Goal: Information Seeking & Learning: Check status

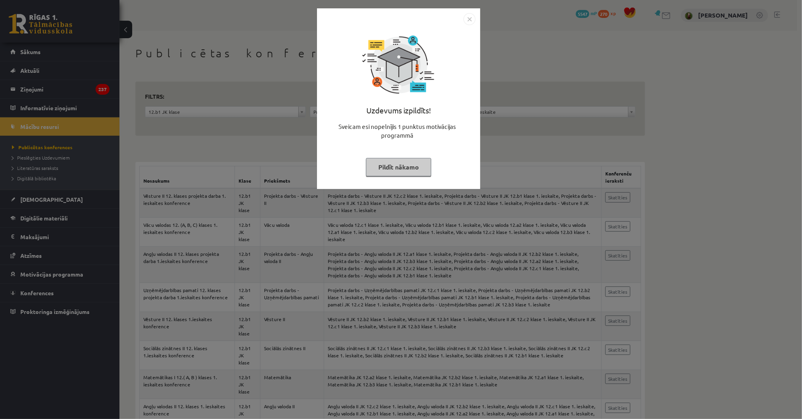
click at [386, 162] on button "Pildīt nākamo" at bounding box center [398, 167] width 65 height 18
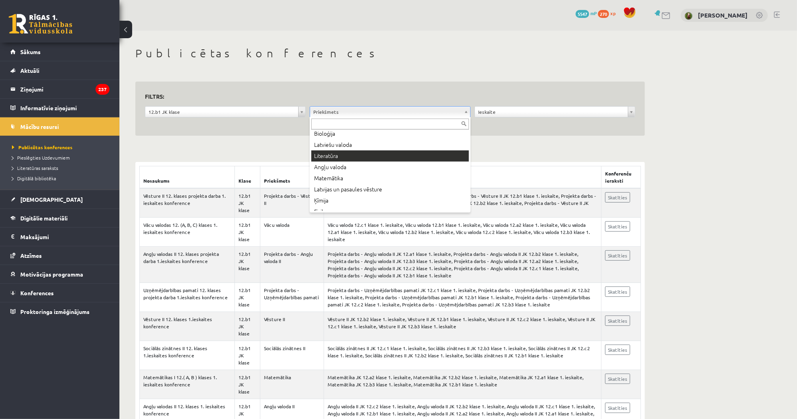
scroll to position [32, 0]
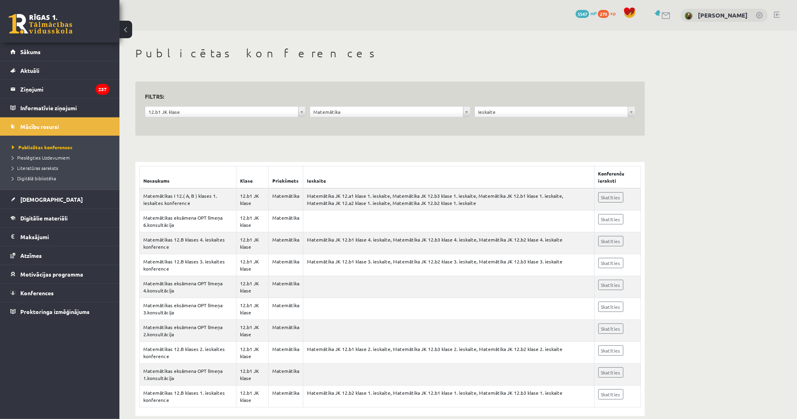
scroll to position [12, 0]
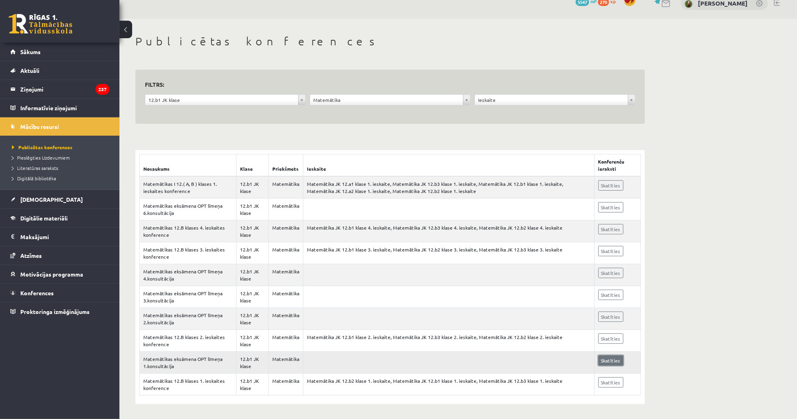
click at [601, 359] on link "Skatīties" at bounding box center [610, 361] width 25 height 10
click at [49, 86] on legend "Ziņojumi 237" at bounding box center [64, 89] width 89 height 18
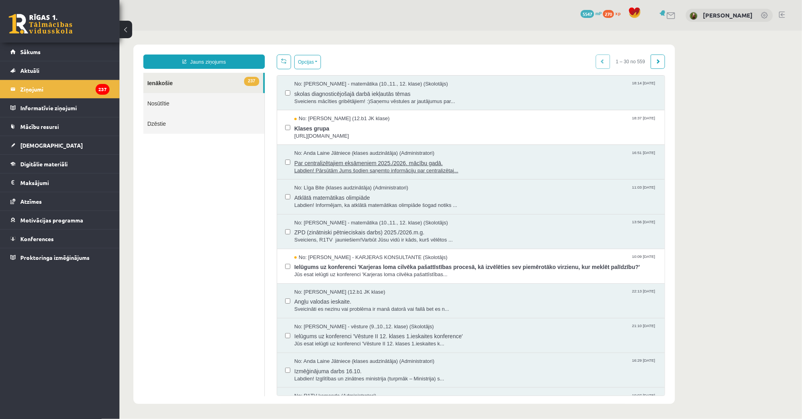
click at [362, 170] on span "Labdien! Pārsūtām Jums šodien saņemto informāciju par centralizētaj..." at bounding box center [475, 171] width 362 height 8
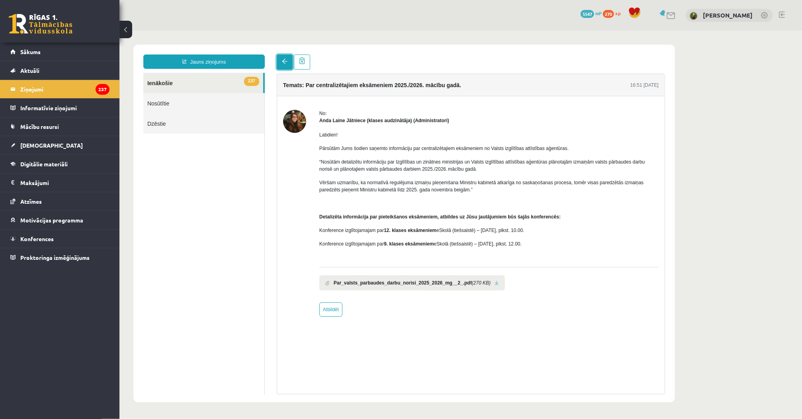
click at [287, 62] on span at bounding box center [284, 61] width 6 height 6
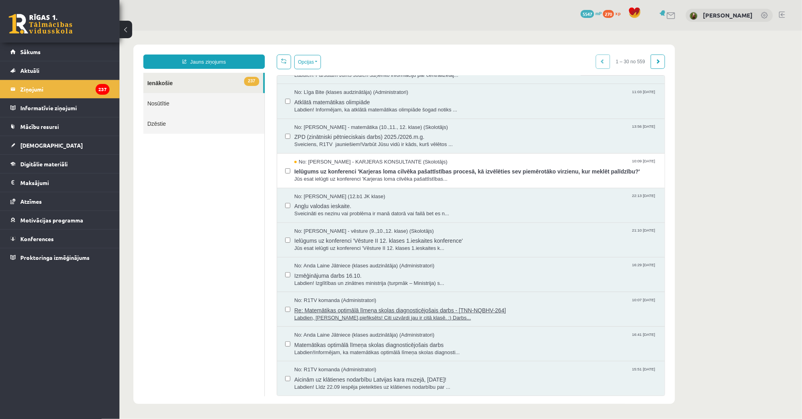
scroll to position [127, 0]
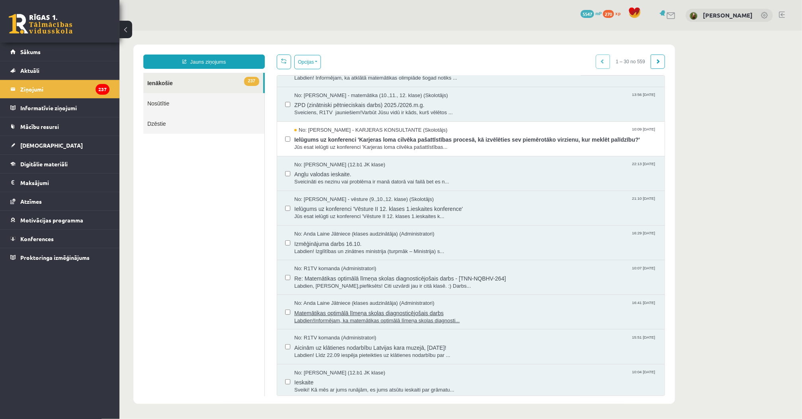
click at [329, 314] on span "Matemātikas optimālā līmeņa skolas diagnosticējošais darbs" at bounding box center [475, 312] width 362 height 10
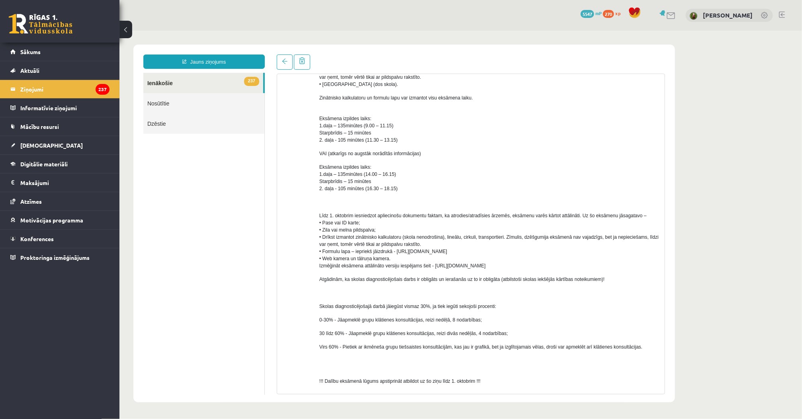
scroll to position [309, 0]
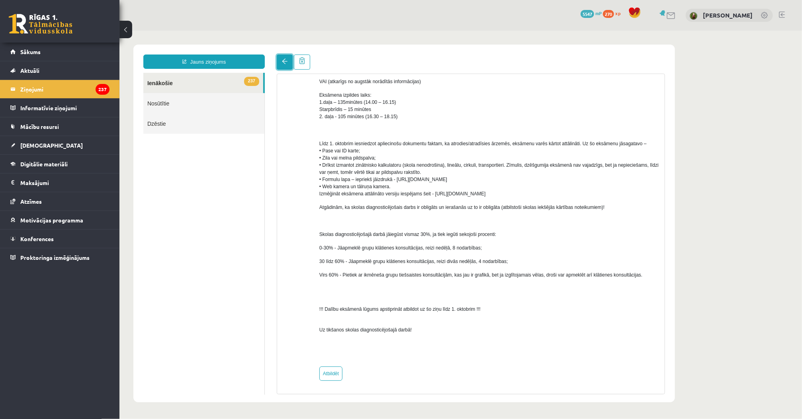
click at [280, 58] on link at bounding box center [284, 61] width 16 height 15
click at [64, 85] on legend "Ziņojumi 237" at bounding box center [64, 89] width 89 height 18
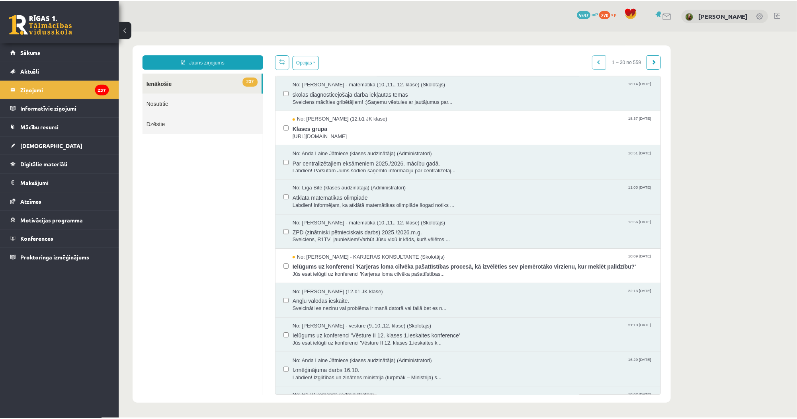
scroll to position [0, 0]
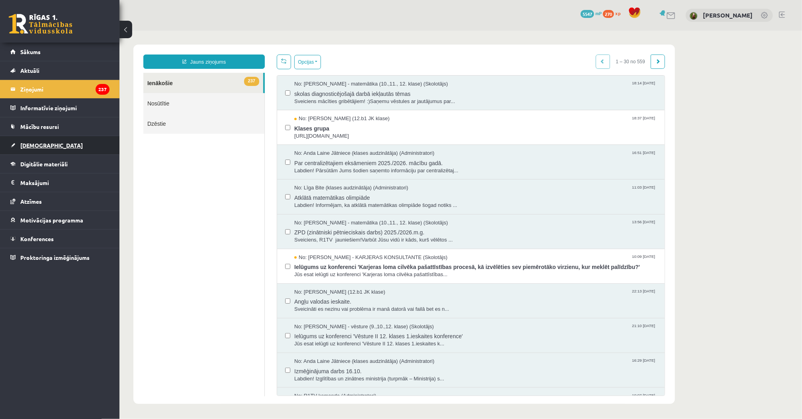
click at [62, 140] on link "[DEMOGRAPHIC_DATA]" at bounding box center [59, 145] width 99 height 18
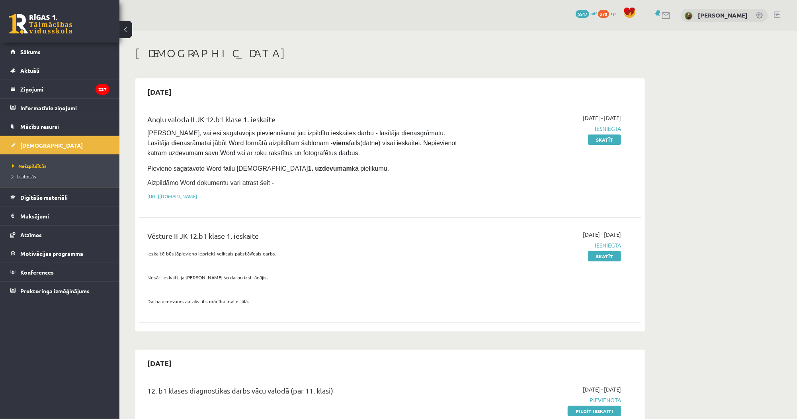
click at [52, 175] on link "Izlabotās" at bounding box center [62, 176] width 100 height 7
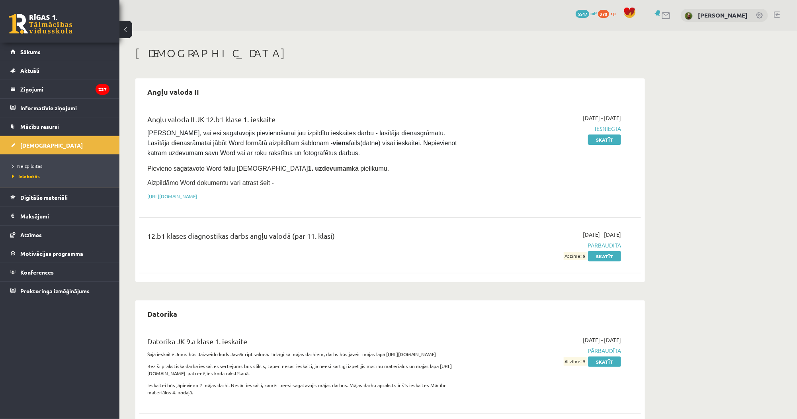
click at [232, 110] on div "Angļu valoda II JK 12.b1 klase 1. ieskaite Pārliecinies, vai esi sagatavojis pi…" at bounding box center [390, 159] width 502 height 107
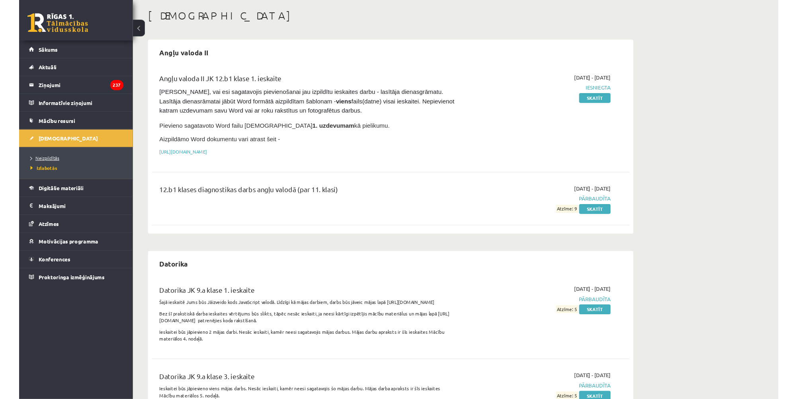
scroll to position [32, 0]
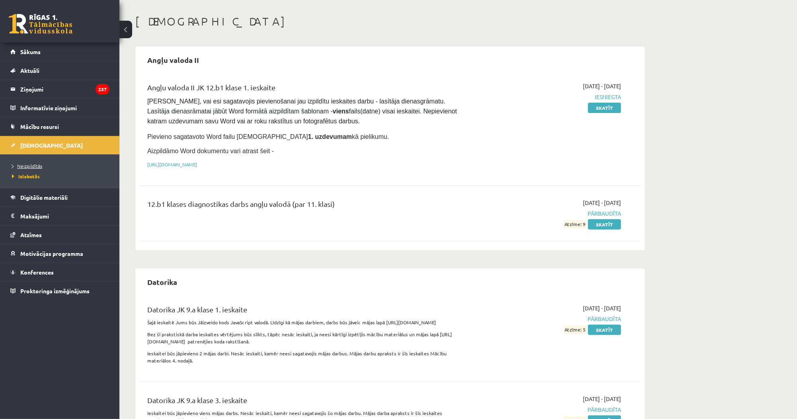
click at [46, 164] on link "Neizpildītās" at bounding box center [62, 165] width 100 height 7
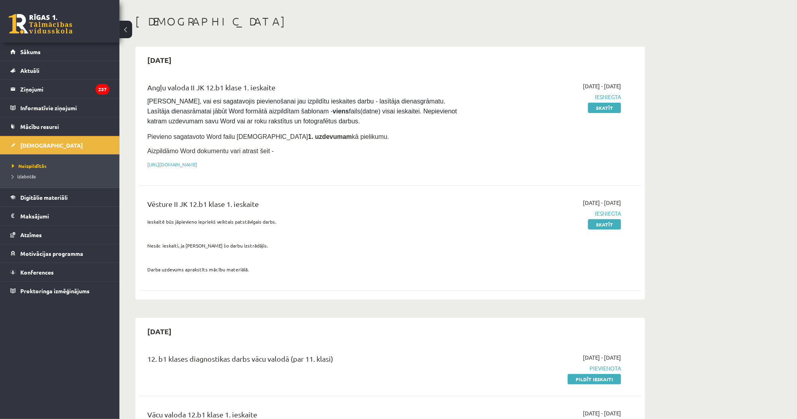
click at [46, 180] on li "Izlabotās" at bounding box center [62, 176] width 100 height 10
click at [32, 174] on span "Izlabotās" at bounding box center [26, 176] width 28 height 6
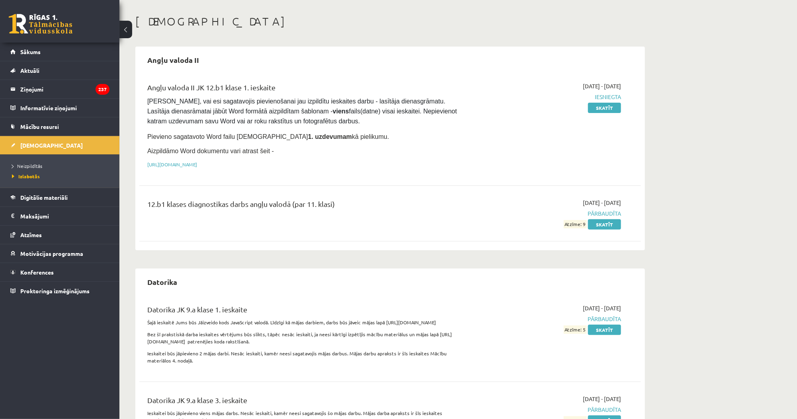
click at [307, 172] on div "Angļu valoda II JK 12.b1 klase 1. ieskaite Pārliecinies, vai esi sagatavojis pi…" at bounding box center [390, 127] width 502 height 107
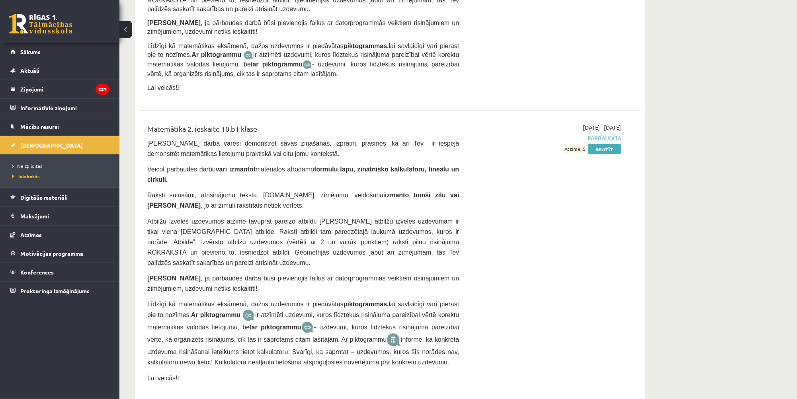
scroll to position [1944, 0]
click at [597, 144] on link "Skatīt" at bounding box center [604, 149] width 33 height 10
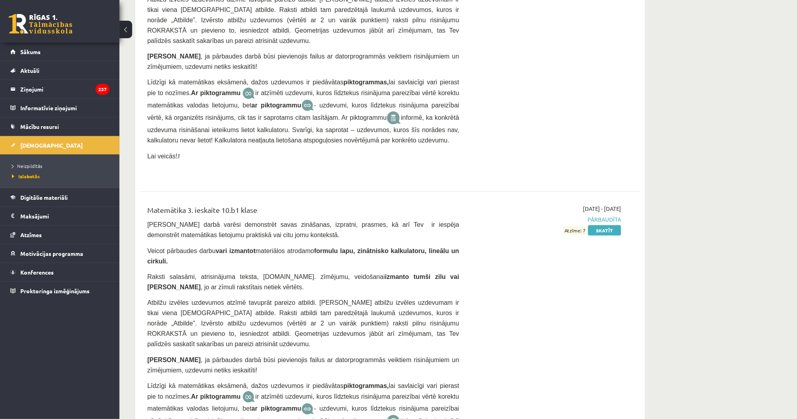
scroll to position [2167, 0]
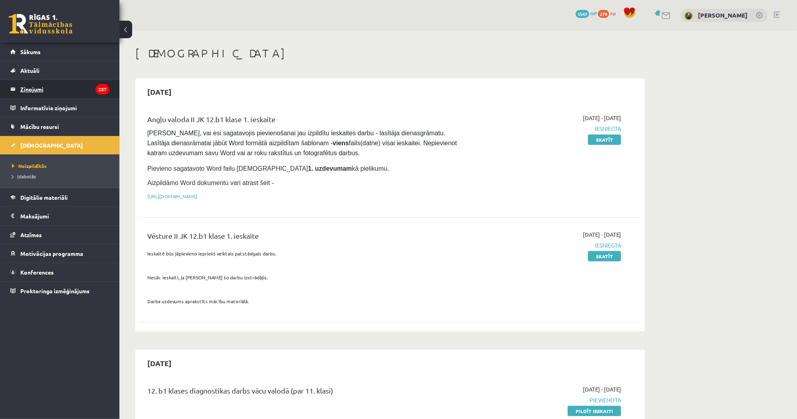
click at [40, 94] on legend "Ziņojumi 237" at bounding box center [64, 89] width 89 height 18
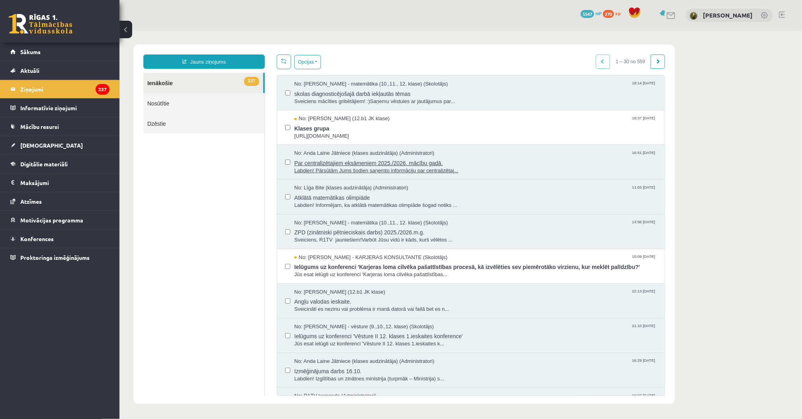
click at [308, 165] on span "Par centralizētajiem eksāmeniem 2025./2026. mācību gadā." at bounding box center [475, 162] width 362 height 10
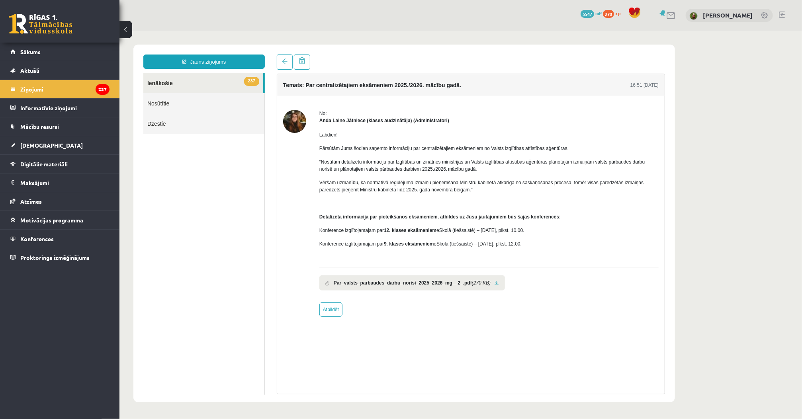
click at [494, 281] on link at bounding box center [496, 282] width 4 height 5
click at [301, 119] on img at bounding box center [294, 120] width 23 height 23
click at [52, 146] on link "[DEMOGRAPHIC_DATA]" at bounding box center [59, 145] width 99 height 18
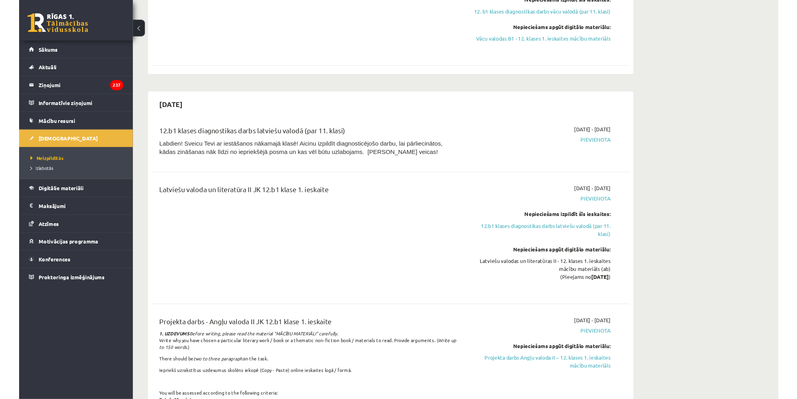
scroll to position [478, 0]
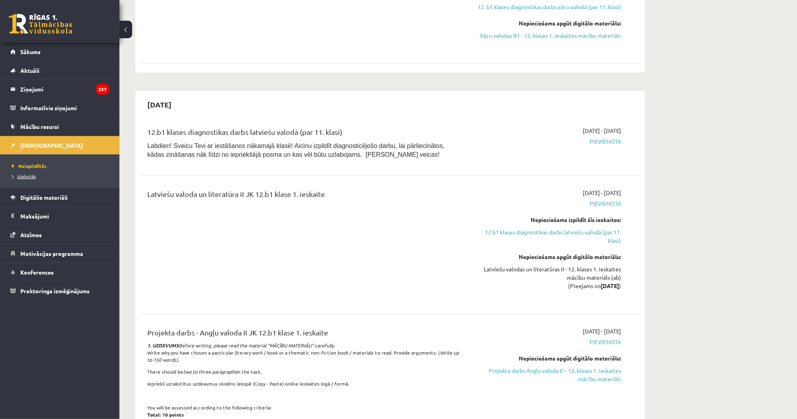
click at [18, 174] on span "Izlabotās" at bounding box center [24, 176] width 24 height 6
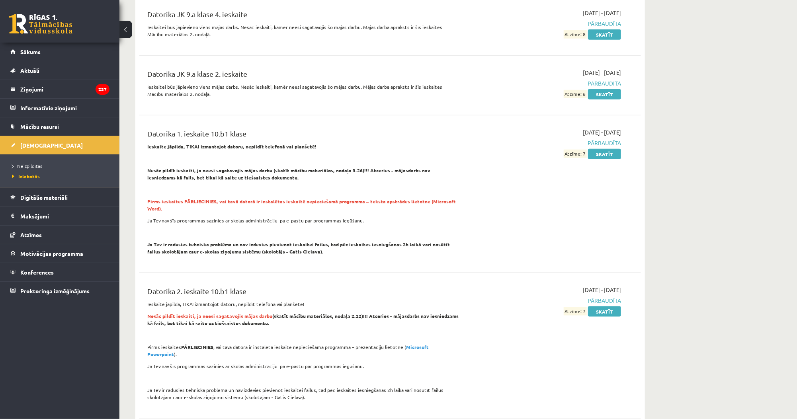
click at [323, 167] on strong "Nesāc pildīt ieskaiti, ja neesi sagatavojis mājas darbu (skatīt mācību materiāl…" at bounding box center [288, 174] width 283 height 14
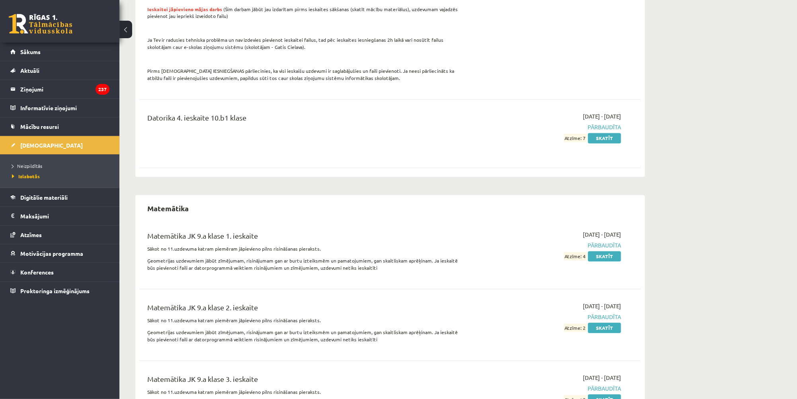
scroll to position [1625, 0]
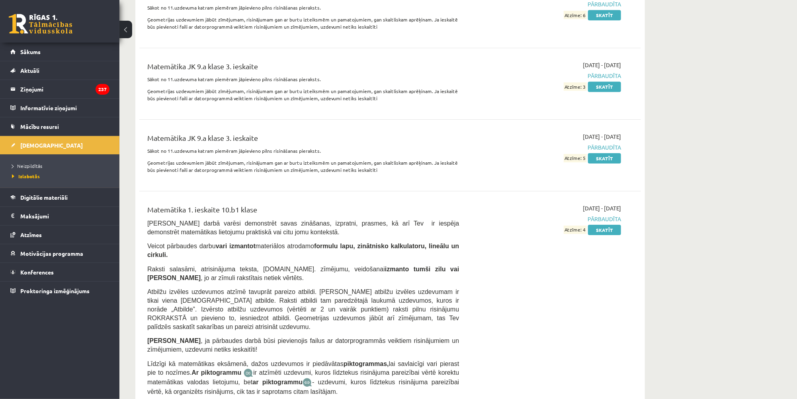
click at [607, 215] on div "2023-10-01 - 2023-10-15 Pārbaudīta Atzīme: 4 Skatīt" at bounding box center [546, 309] width 162 height 211
click at [606, 225] on link "Skatīt" at bounding box center [604, 230] width 33 height 10
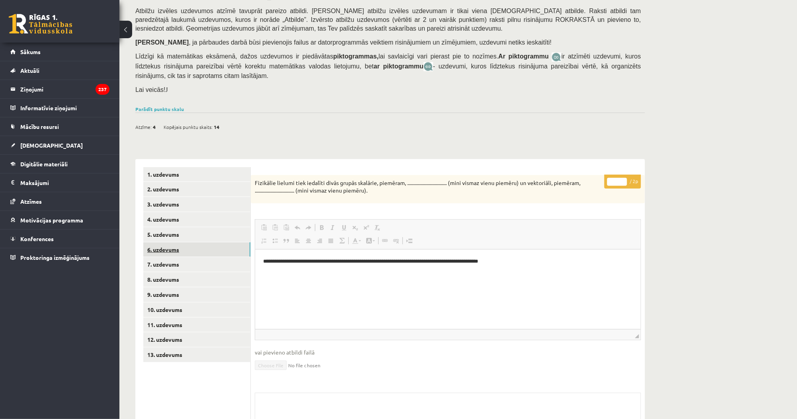
click at [215, 254] on link "6. uzdevums" at bounding box center [196, 249] width 107 height 15
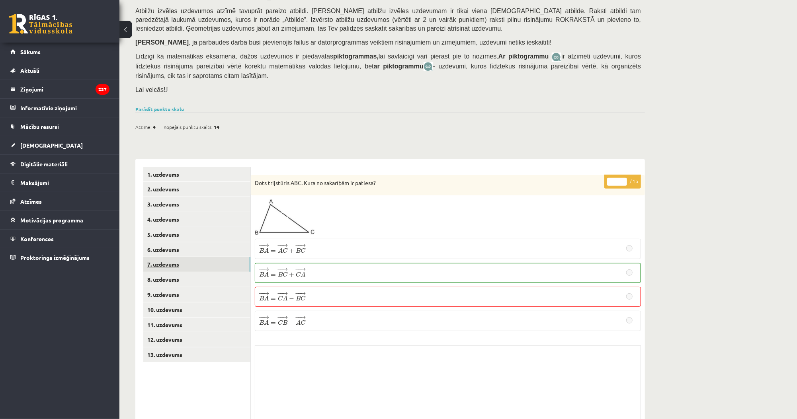
click at [236, 266] on link "7. uzdevums" at bounding box center [196, 264] width 107 height 15
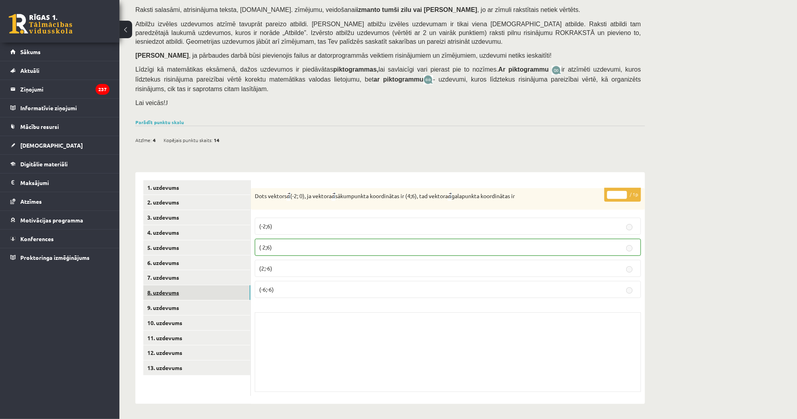
click at [220, 290] on link "8. uzdevums" at bounding box center [196, 292] width 107 height 15
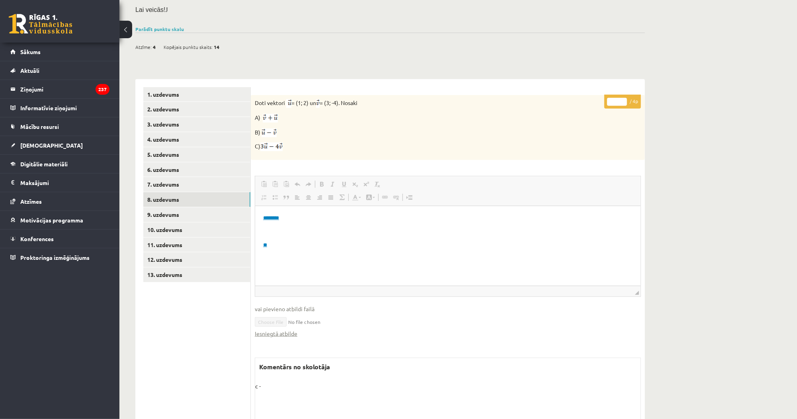
scroll to position [178, 0]
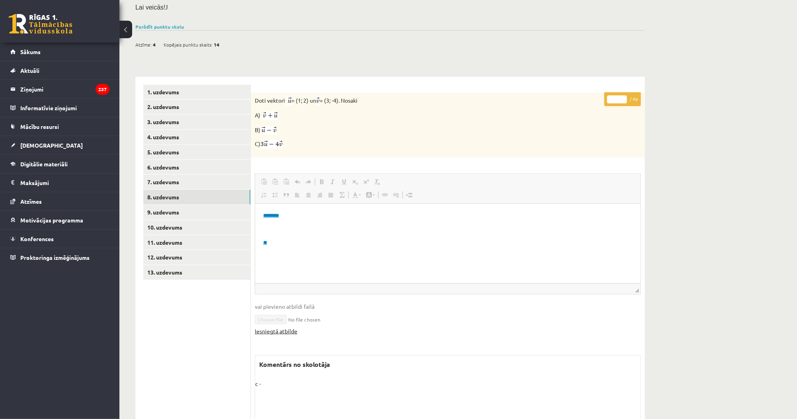
click at [264, 332] on link "Iesniegtā atbilde" at bounding box center [276, 331] width 43 height 8
click at [402, 142] on p "C)" at bounding box center [428, 144] width 346 height 9
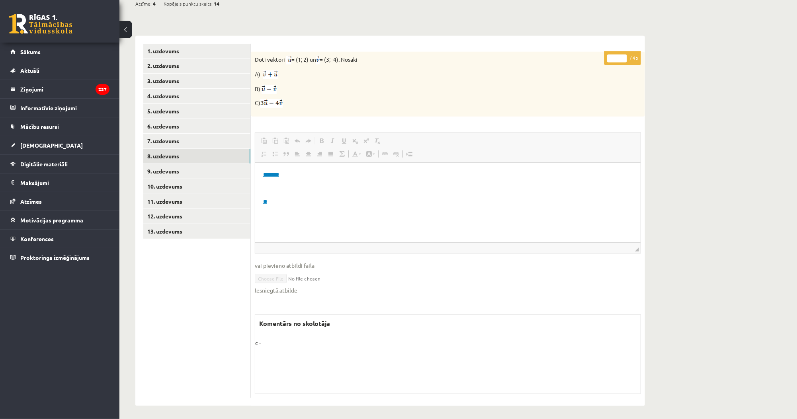
scroll to position [220, 0]
click at [232, 171] on link "9. uzdevums" at bounding box center [196, 170] width 107 height 15
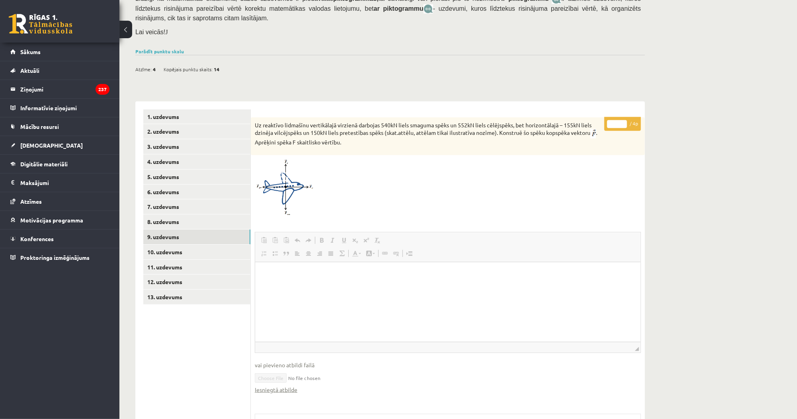
scroll to position [0, 0]
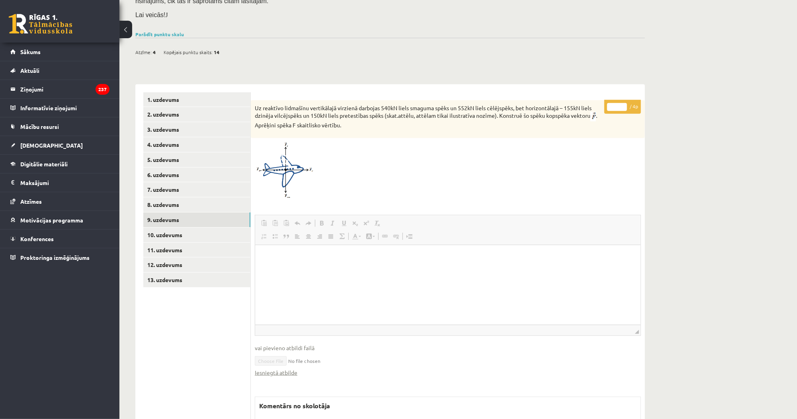
click at [295, 178] on img at bounding box center [285, 170] width 60 height 57
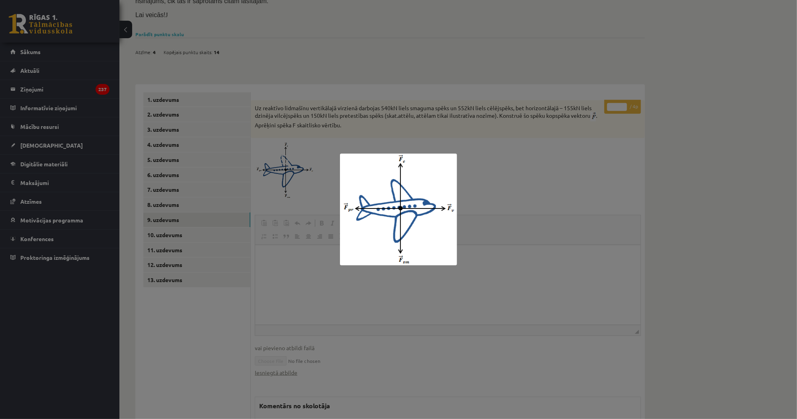
click at [295, 178] on div at bounding box center [398, 209] width 797 height 419
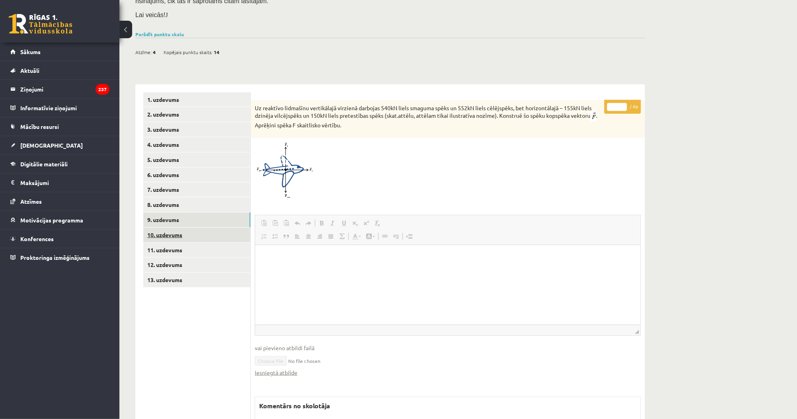
click at [234, 235] on link "10. uzdevums" at bounding box center [196, 235] width 107 height 15
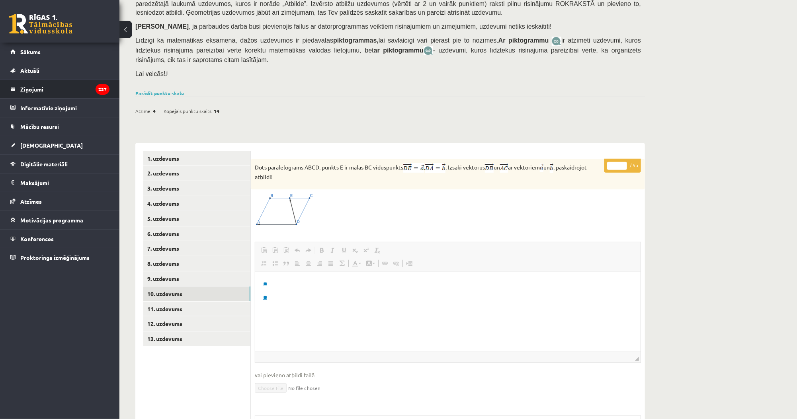
click at [51, 97] on legend "Ziņojumi 237" at bounding box center [64, 89] width 89 height 18
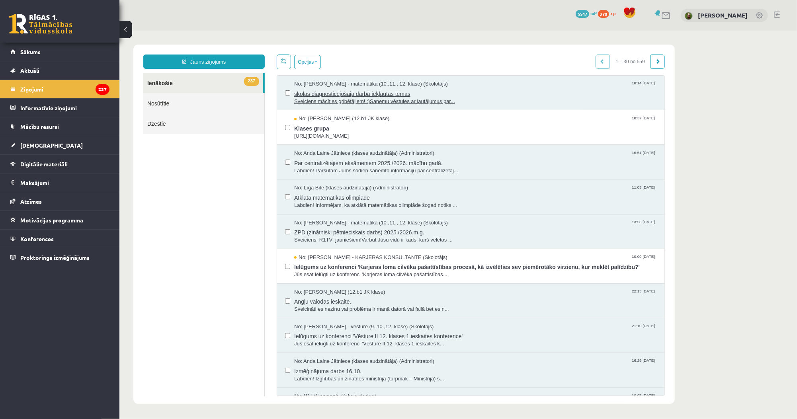
scroll to position [32, 0]
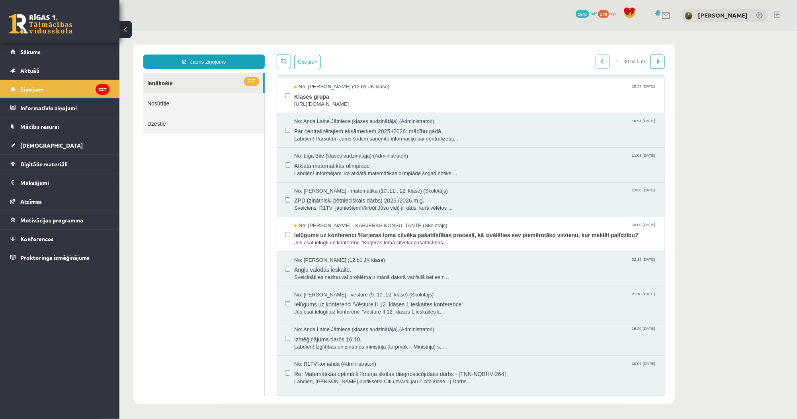
click at [332, 130] on span "Par centralizētajiem eksāmeniem 2025./2026. mācību gadā." at bounding box center [475, 130] width 362 height 10
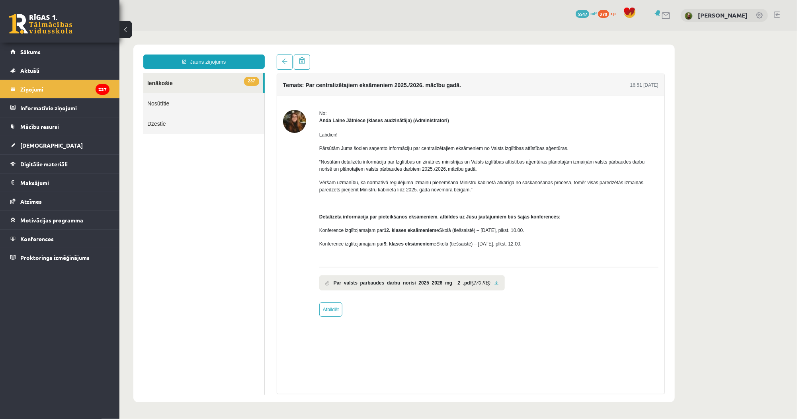
scroll to position [0, 0]
click at [286, 61] on span at bounding box center [284, 61] width 6 height 6
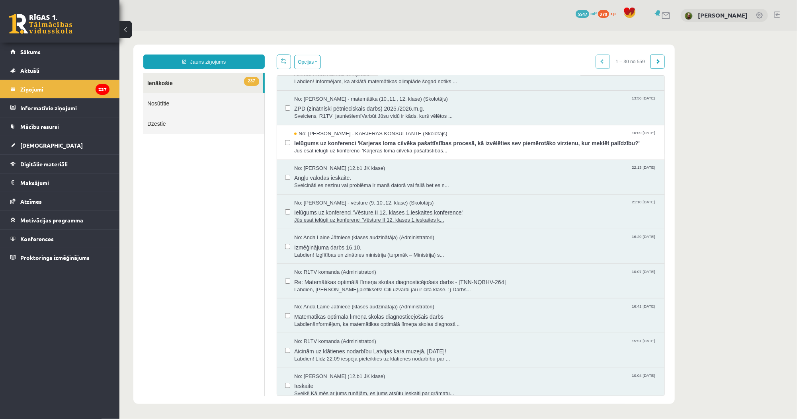
scroll to position [127, 0]
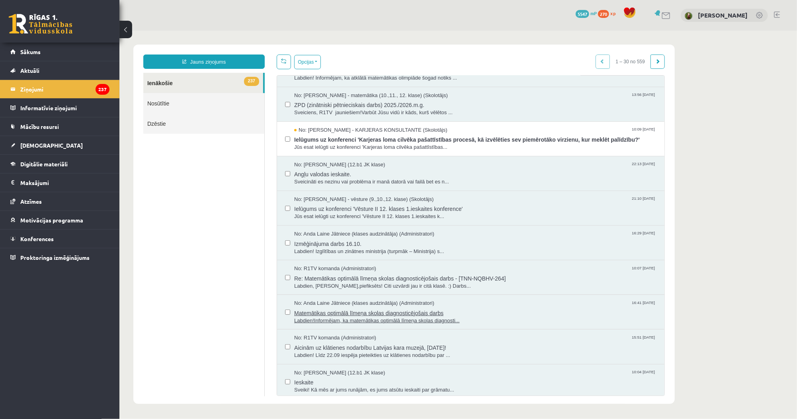
click at [363, 317] on span "Labdien!Informējam, ka matemātikas optimālā līmeņa skolas diagnosti..." at bounding box center [475, 321] width 362 height 8
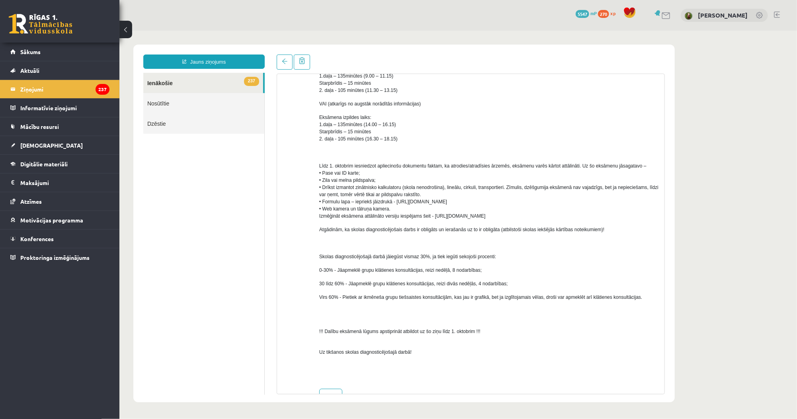
scroll to position [309, 0]
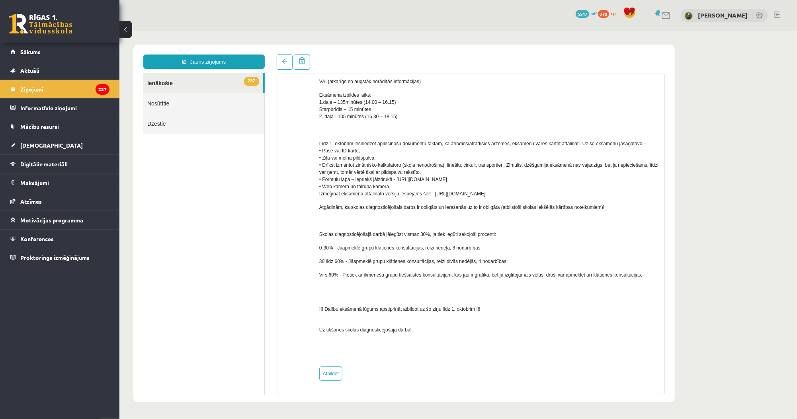
click at [51, 88] on legend "Ziņojumi 237" at bounding box center [64, 89] width 89 height 18
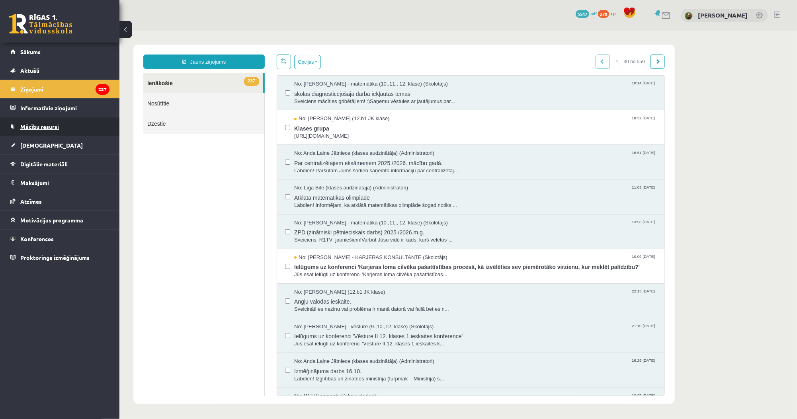
scroll to position [0, 0]
click at [332, 164] on span "Par centralizētajiem eksāmeniem 2025./2026. mācību gadā." at bounding box center [475, 162] width 362 height 10
click at [323, 91] on span "skolas diagnosticējošajā darbā iekļautās tēmas" at bounding box center [475, 93] width 362 height 10
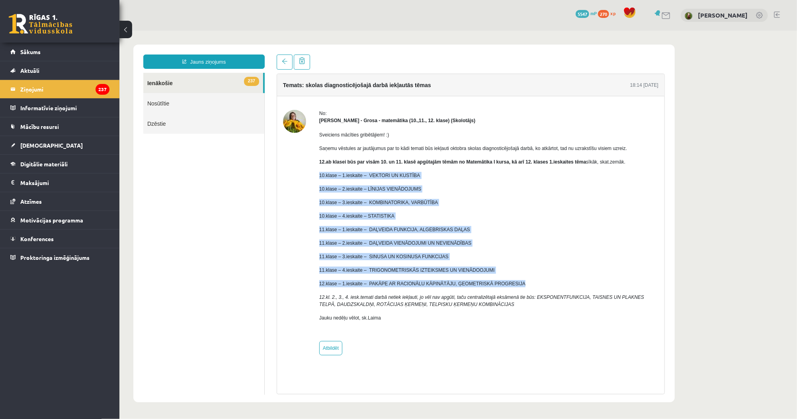
drag, startPoint x: 317, startPoint y: 170, endPoint x: 519, endPoint y: 284, distance: 231.9
click at [519, 284] on div "No: Laima Tukāne - Grosa - matemātika (10.,11., 12. klase) (Skolotājs) Sveicien…" at bounding box center [470, 232] width 375 height 246
copy div "10.klase – 1.ieskaite – VEKTORI UN KUSTĪBA 10.klase – 2.ieskaite – LĪNIJAS VIEN…"
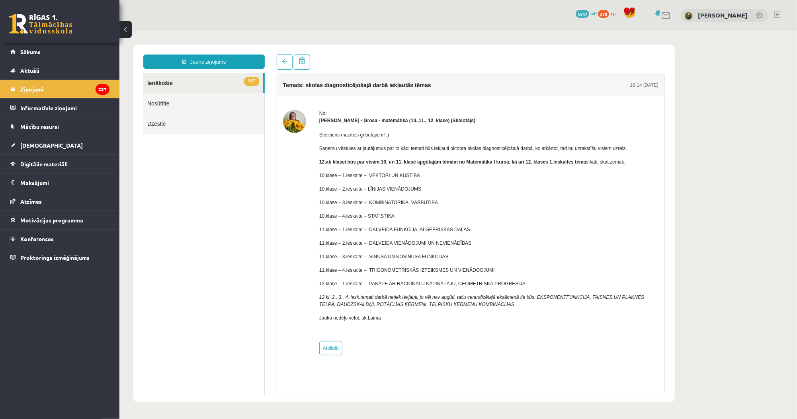
click at [586, 140] on div "Sveiciens mācīties gribētājiem! :) Saņemu vēstules ar jautājumus par to kādi te…" at bounding box center [488, 229] width 339 height 211
click at [100, 86] on icon "237" at bounding box center [103, 89] width 14 height 11
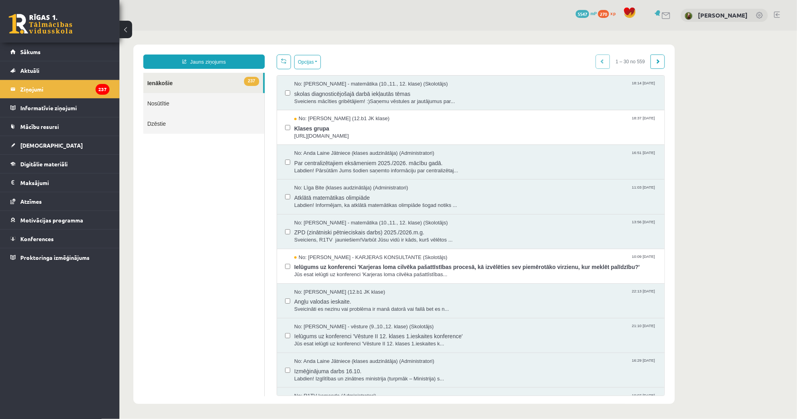
click at [197, 153] on ul "237 Ienākošie Nosūtītie Dzēstie" at bounding box center [203, 234] width 121 height 324
click at [75, 150] on link "[DEMOGRAPHIC_DATA]" at bounding box center [59, 145] width 99 height 18
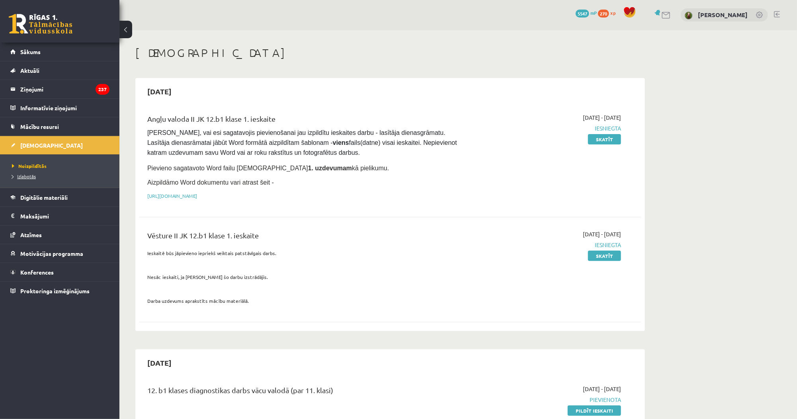
click at [27, 177] on span "Izlabotās" at bounding box center [24, 176] width 24 height 6
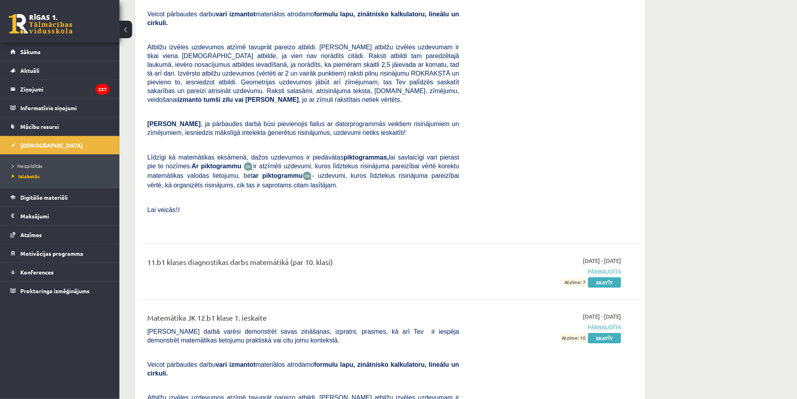
scroll to position [3884, 0]
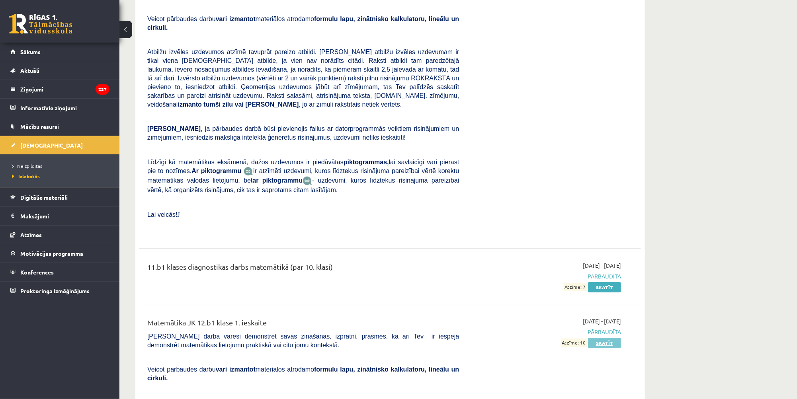
click at [600, 338] on link "Skatīt" at bounding box center [604, 343] width 33 height 10
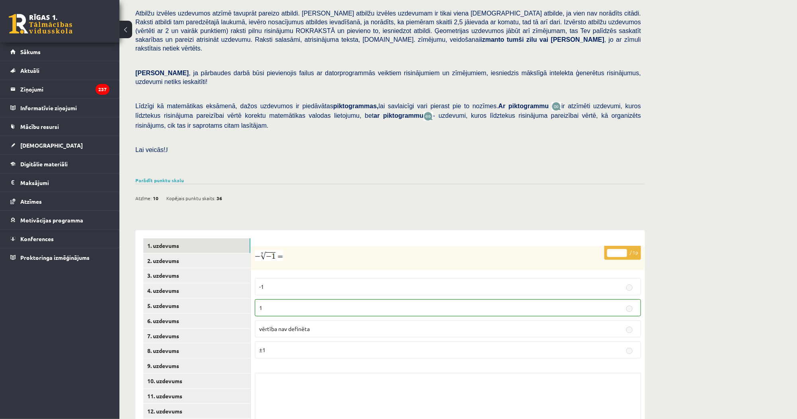
scroll to position [150, 0]
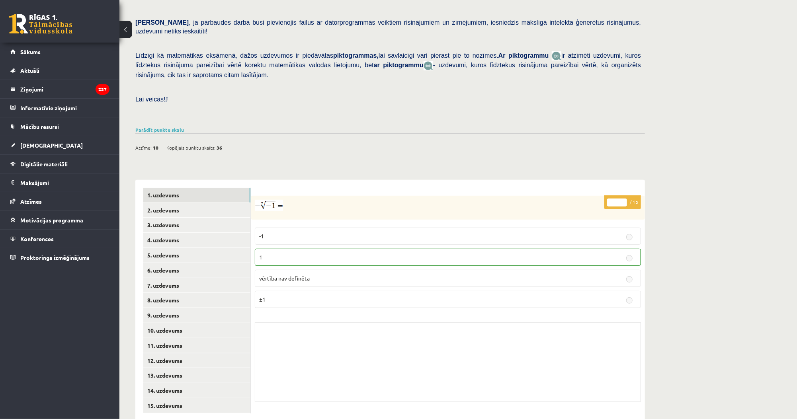
click at [365, 133] on div "Atzīme: 10 Kopējais punktu skaits: 36" at bounding box center [390, 143] width 510 height 20
click at [177, 127] on link "Parādīt punktu skalu" at bounding box center [159, 130] width 49 height 6
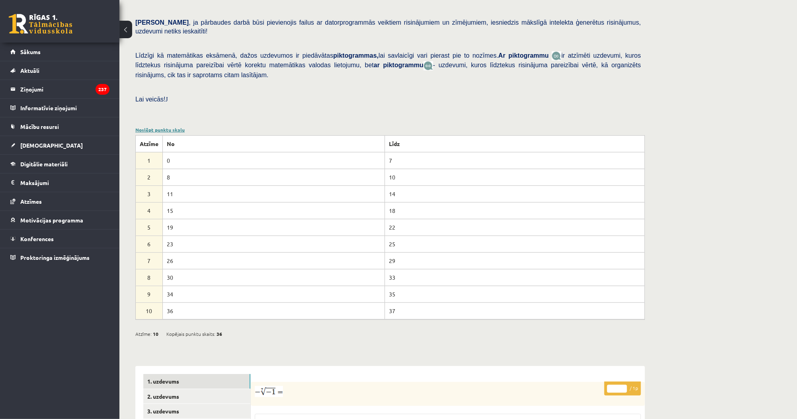
click at [176, 127] on link "Noslēpt punktu skalu" at bounding box center [159, 130] width 49 height 6
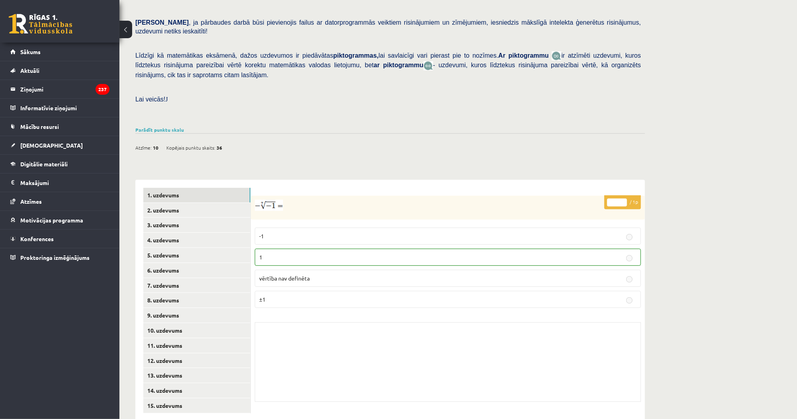
click at [303, 197] on div at bounding box center [448, 208] width 394 height 24
click at [204, 203] on link "2. uzdevums" at bounding box center [196, 210] width 107 height 15
click at [196, 218] on link "3. uzdevums" at bounding box center [196, 225] width 107 height 15
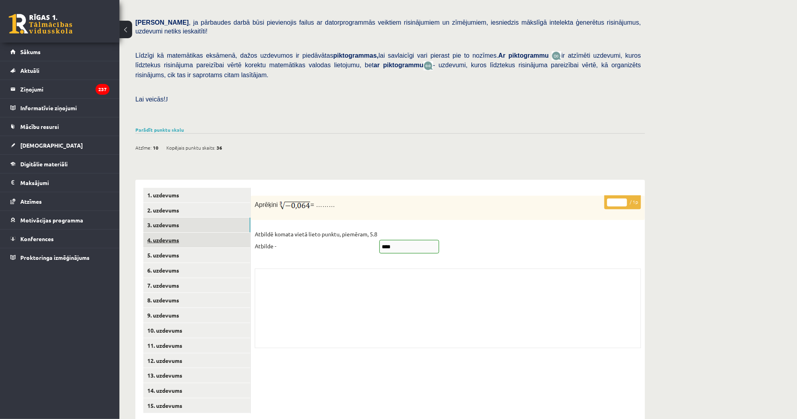
click at [191, 233] on link "4. uzdevums" at bounding box center [196, 240] width 107 height 15
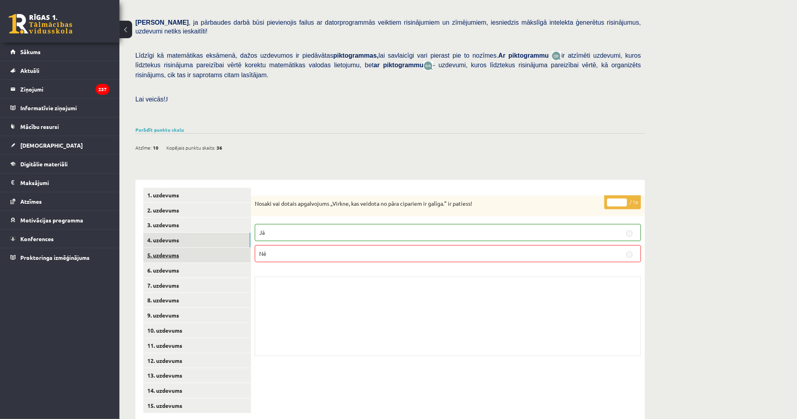
click at [217, 248] on link "5. uzdevums" at bounding box center [196, 255] width 107 height 15
drag, startPoint x: 217, startPoint y: 238, endPoint x: 299, endPoint y: 193, distance: 93.4
click at [299, 196] on div "Nosaki vai dotais apgalvojums „Skaitlis 4 ir virknes loceklis.” ir patiess!" at bounding box center [448, 206] width 394 height 21
click at [199, 263] on link "6. uzdevums" at bounding box center [196, 270] width 107 height 15
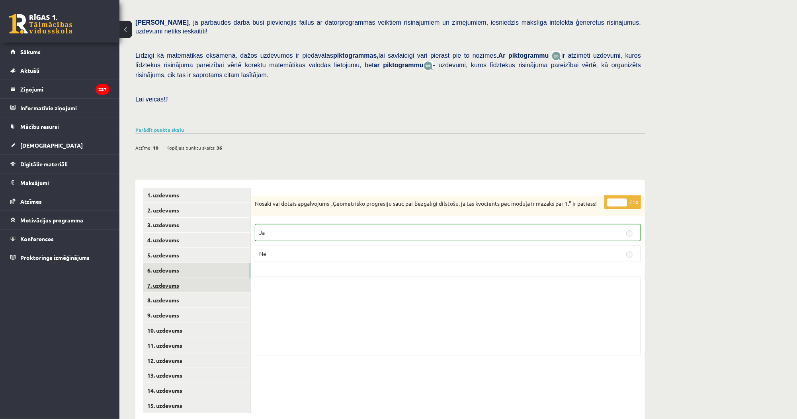
click at [195, 278] on link "7. uzdevums" at bounding box center [196, 285] width 107 height 15
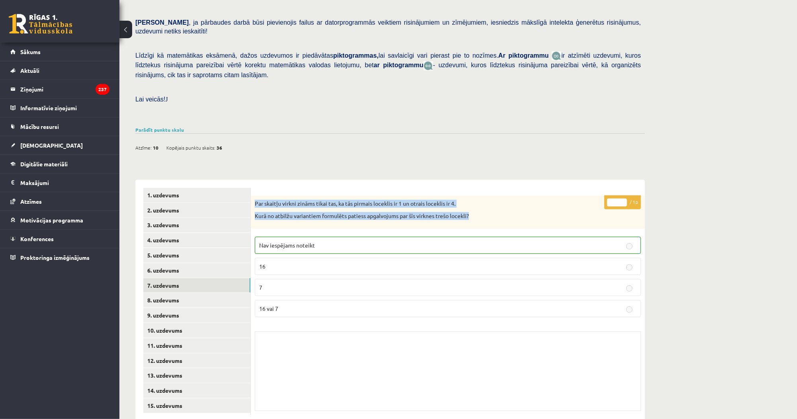
drag, startPoint x: 255, startPoint y: 182, endPoint x: 522, endPoint y: 203, distance: 268.4
click at [522, 203] on div "Par skaitļu virkni zināms tikai tas, ka tās pirmais loceklis ir 1 un otrais loc…" at bounding box center [448, 212] width 394 height 33
copy div "Par skaitļu virkni zināms tikai tas, ka tās pirmais loceklis ir 1 un otrais loc…"
click at [209, 293] on link "8. uzdevums" at bounding box center [196, 300] width 107 height 15
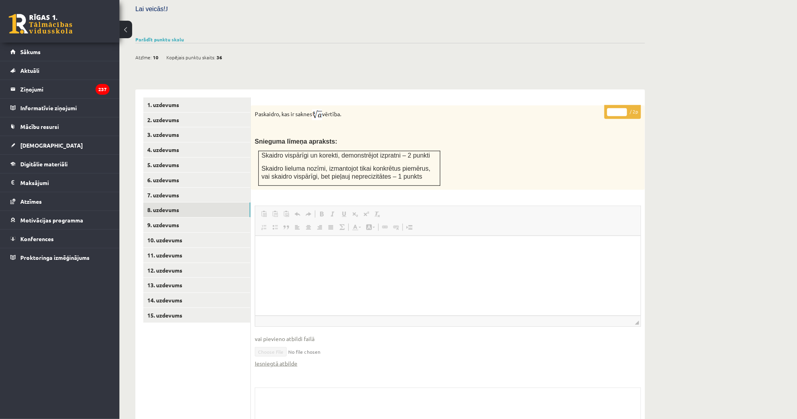
scroll to position [246, 0]
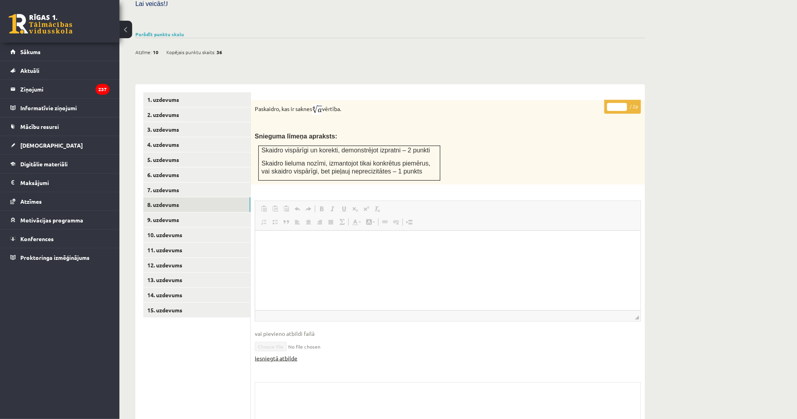
click at [290, 354] on link "Iesniegtā atbilde" at bounding box center [276, 358] width 43 height 8
click at [224, 213] on link "9. uzdevums" at bounding box center [196, 220] width 107 height 15
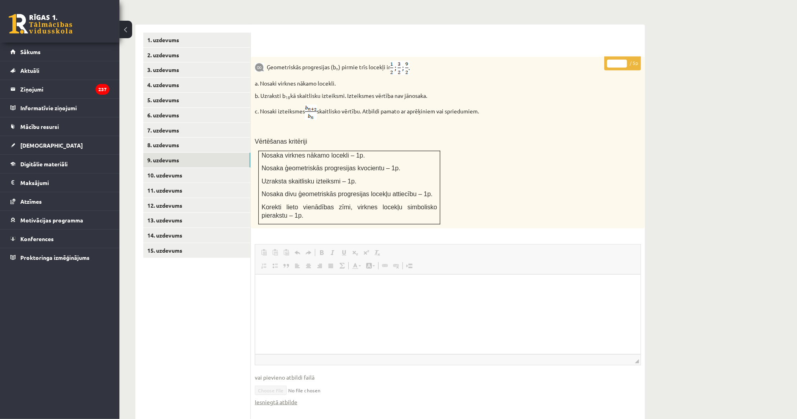
scroll to position [0, 0]
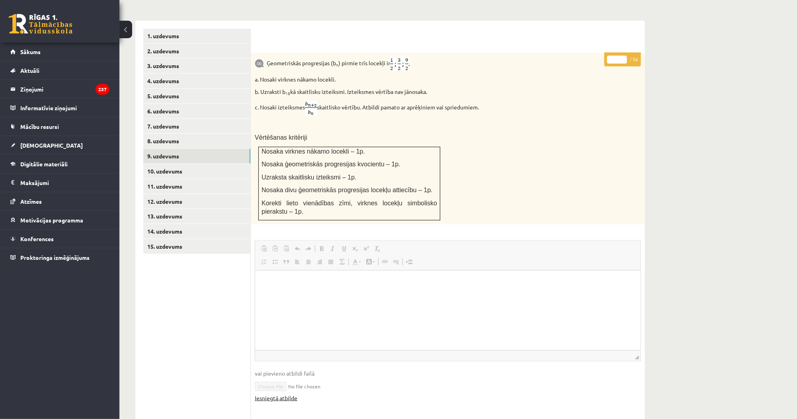
click at [282, 394] on link "Iesniegtā atbilde" at bounding box center [276, 398] width 43 height 8
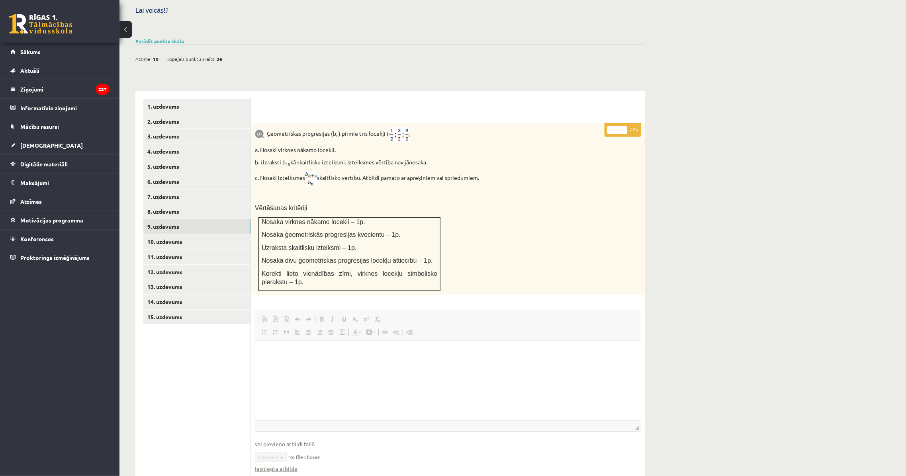
click at [521, 171] on p "c. Nosaki izteiksmes skaitlisko vērtību. Atbildi pamato ar aprēķiniem vai sprie…" at bounding box center [428, 178] width 346 height 15
click at [219, 234] on link "10. uzdevums" at bounding box center [196, 241] width 107 height 15
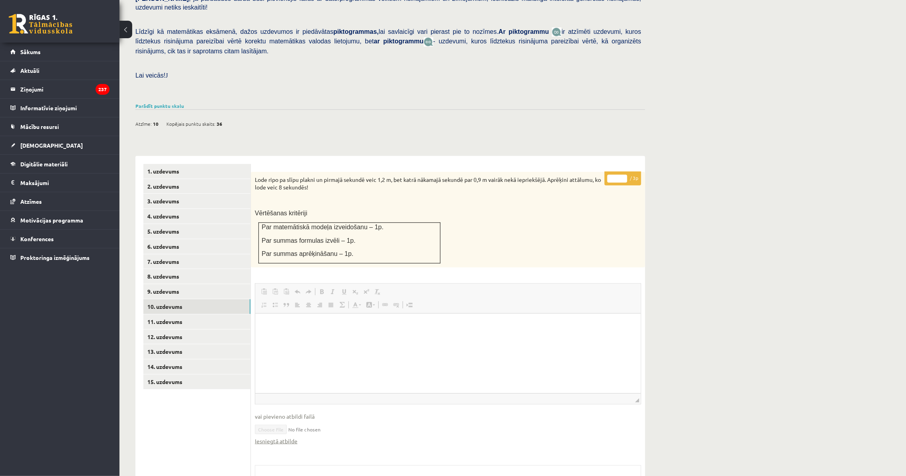
scroll to position [0, 0]
click at [289, 419] on link "Iesniegtā atbilde" at bounding box center [276, 441] width 43 height 8
click at [73, 121] on link "Mācību resursi" at bounding box center [59, 126] width 99 height 18
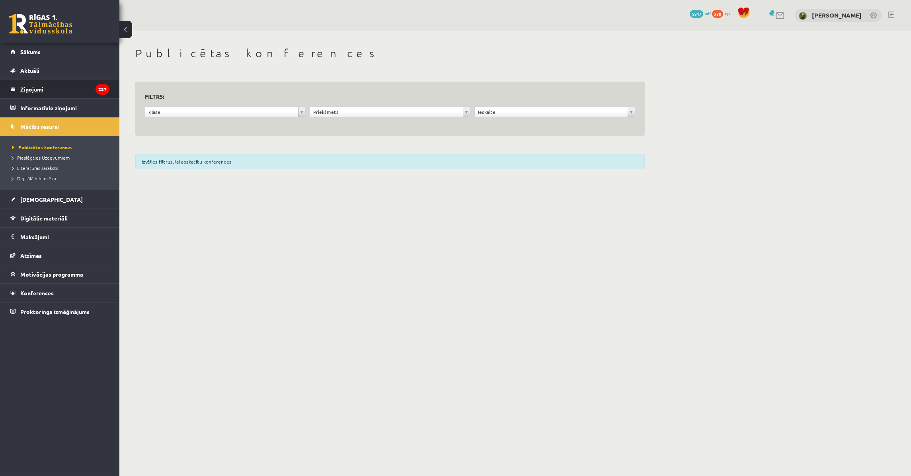
click at [61, 94] on legend "Ziņojumi 237" at bounding box center [64, 89] width 89 height 18
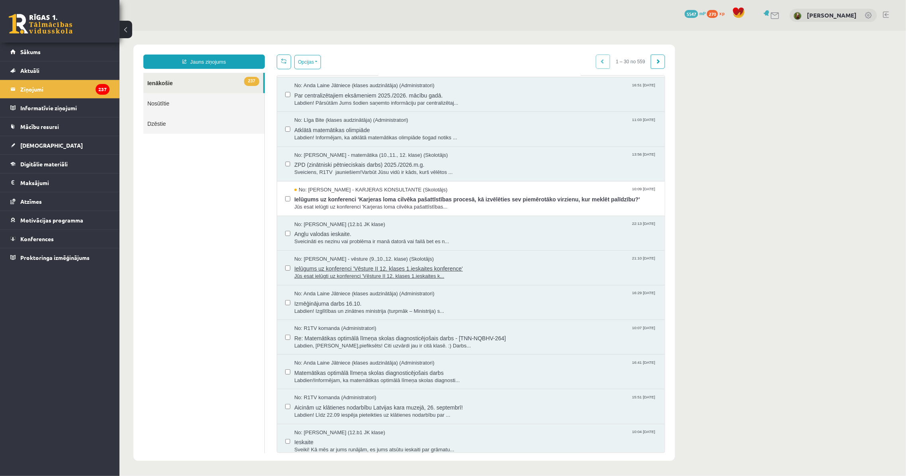
scroll to position [72, 0]
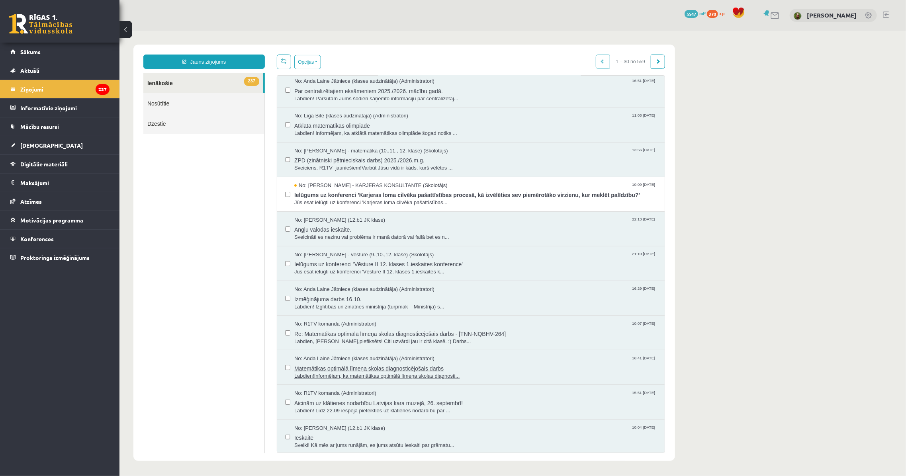
click at [354, 365] on span "Matemātikas optimālā līmeņa skolas diagnosticējošais darbs" at bounding box center [475, 367] width 362 height 10
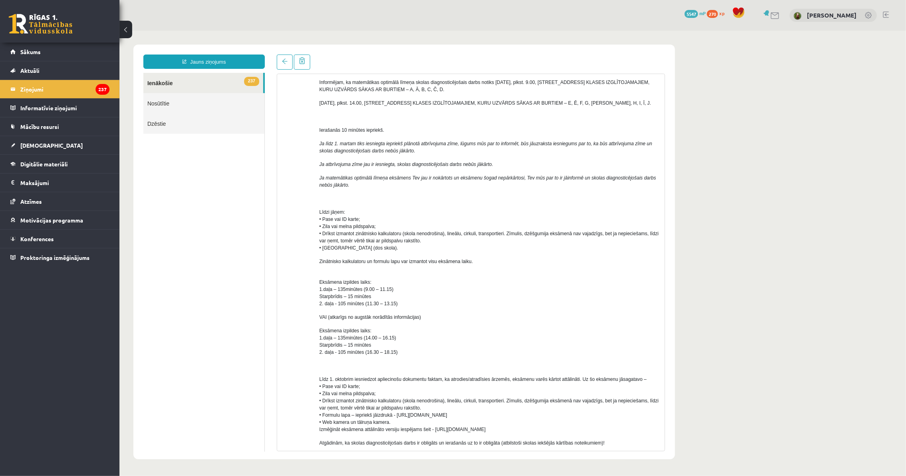
scroll to position [0, 0]
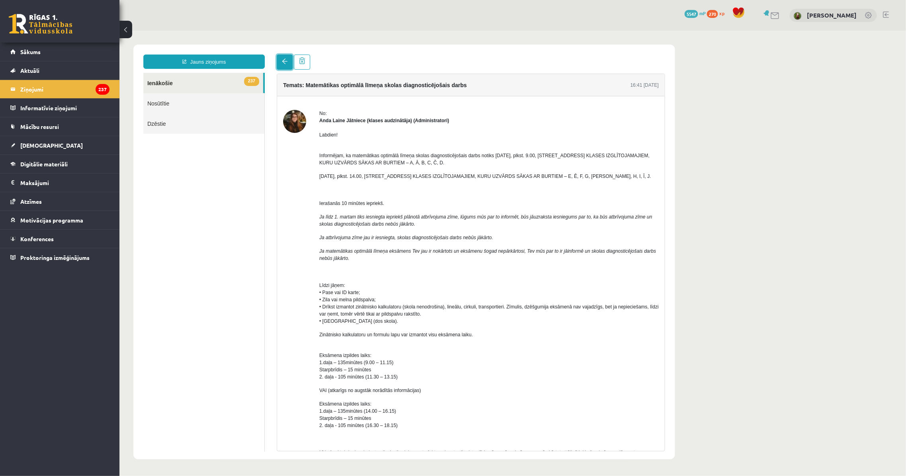
click at [285, 65] on link at bounding box center [284, 61] width 16 height 15
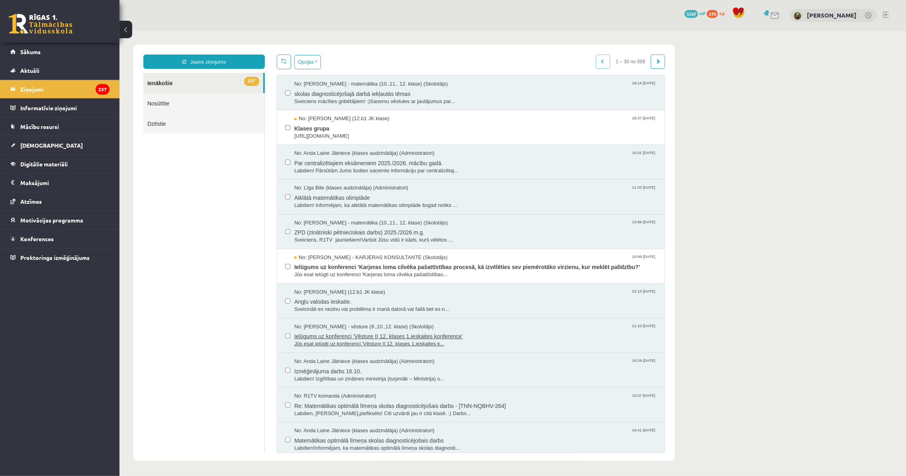
scroll to position [36, 0]
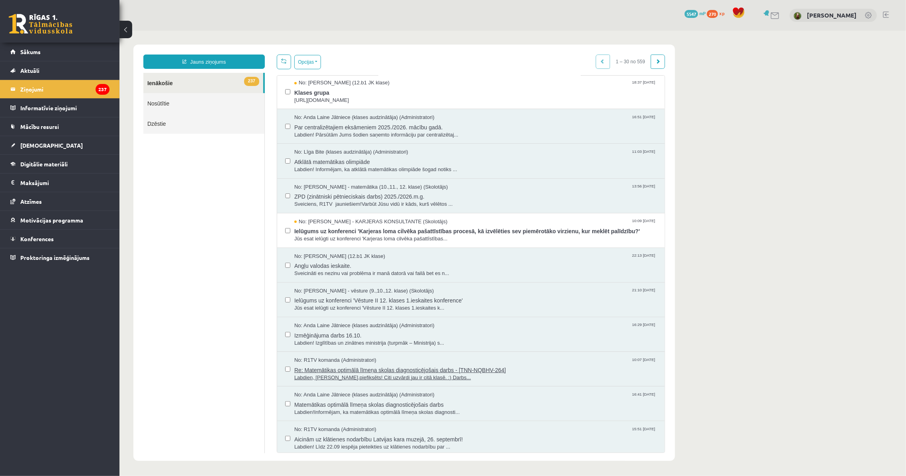
click at [331, 367] on span "Re: Matemātikas optimālā līmeņa skolas diagnosticējošais darbs - [TNN-NQBHV-264]" at bounding box center [475, 369] width 362 height 10
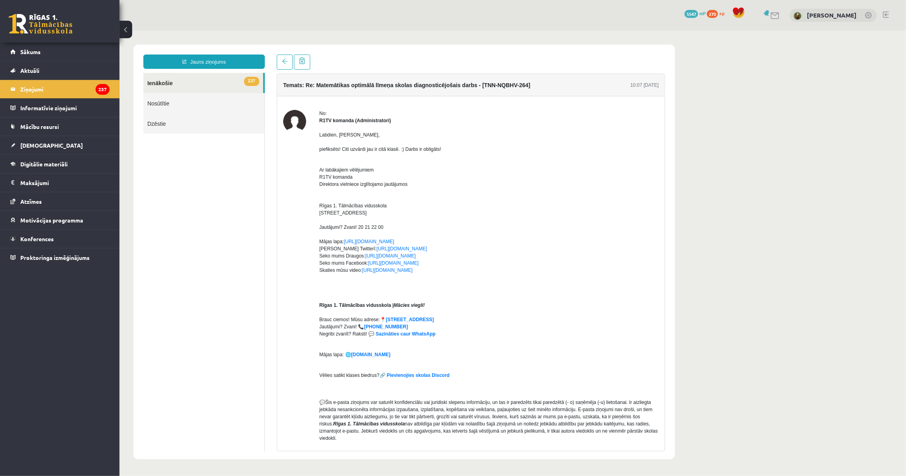
scroll to position [0, 0]
click at [365, 161] on p "Ar labākajiem vēlējumiem R1TV komanda Direktora vietniece izglītojamo jautājumo…" at bounding box center [488, 223] width 339 height 129
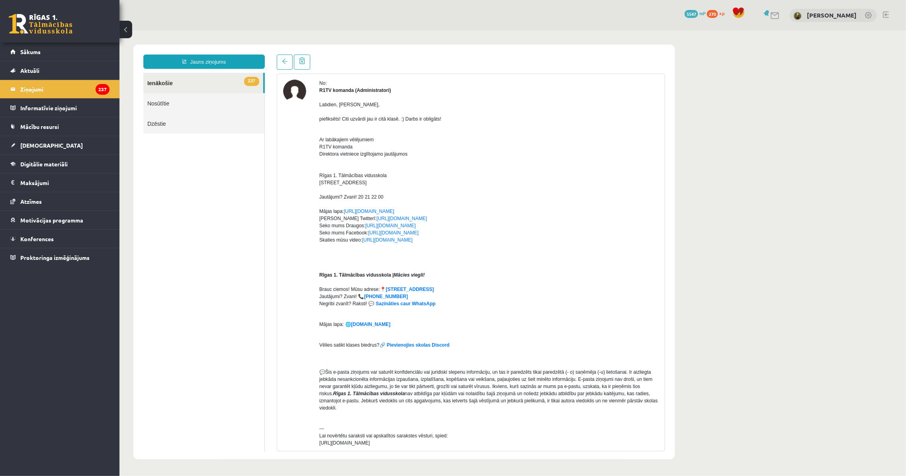
scroll to position [21, 0]
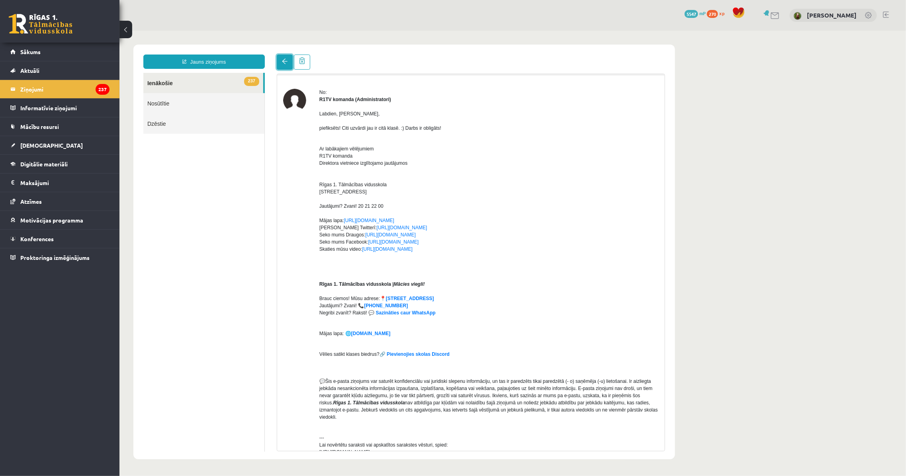
click at [280, 61] on link at bounding box center [284, 61] width 16 height 15
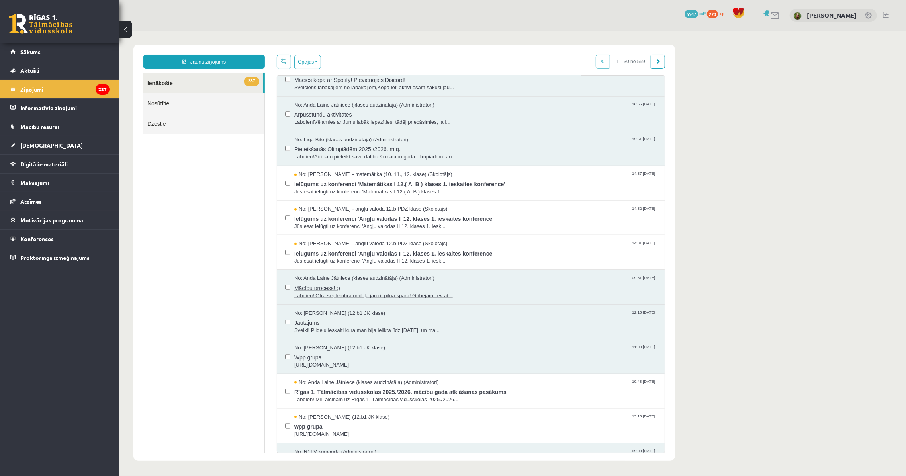
scroll to position [470, 0]
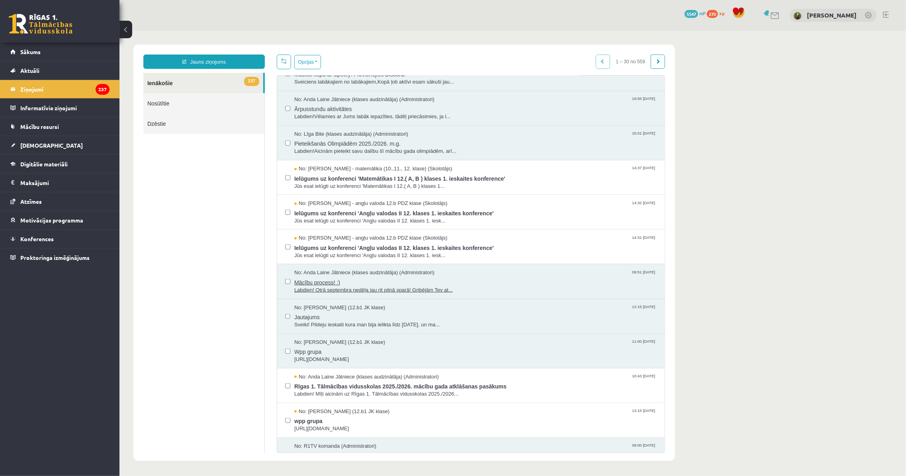
click at [343, 289] on span "Labdien! Otrā septembra nedēļa jau rit pilnā sparā! Gribējām Tev at..." at bounding box center [475, 290] width 362 height 8
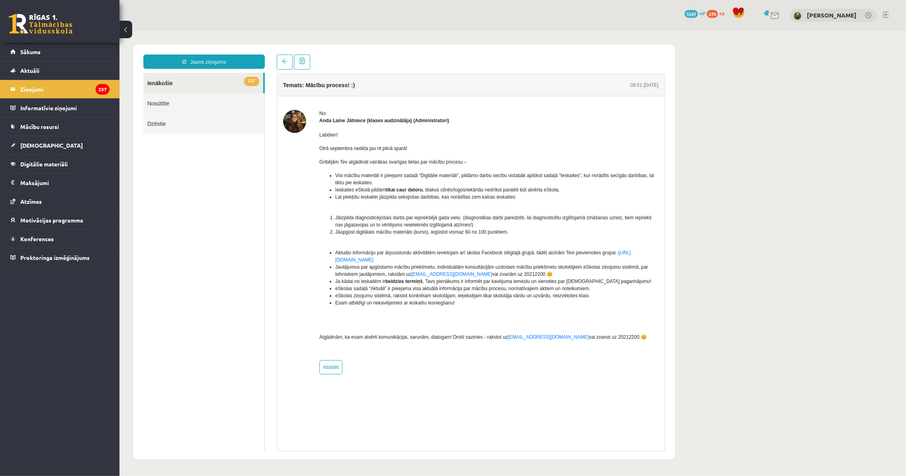
scroll to position [0, 0]
click at [279, 64] on link at bounding box center [284, 61] width 16 height 15
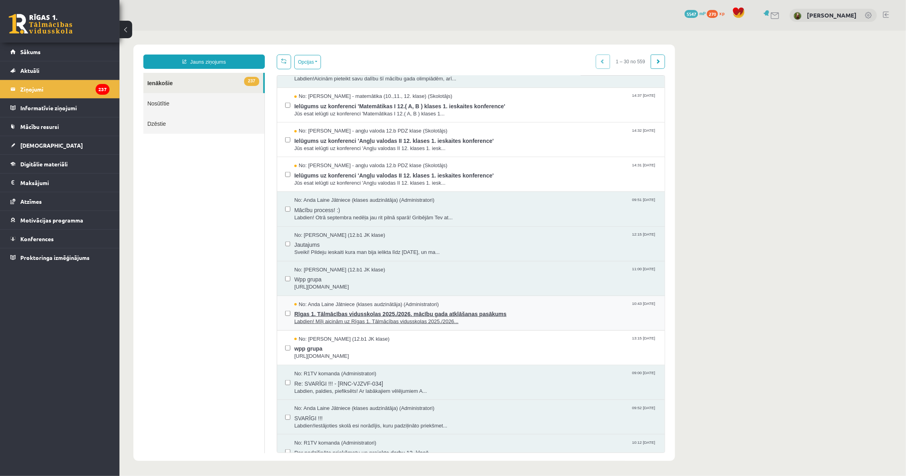
scroll to position [661, 0]
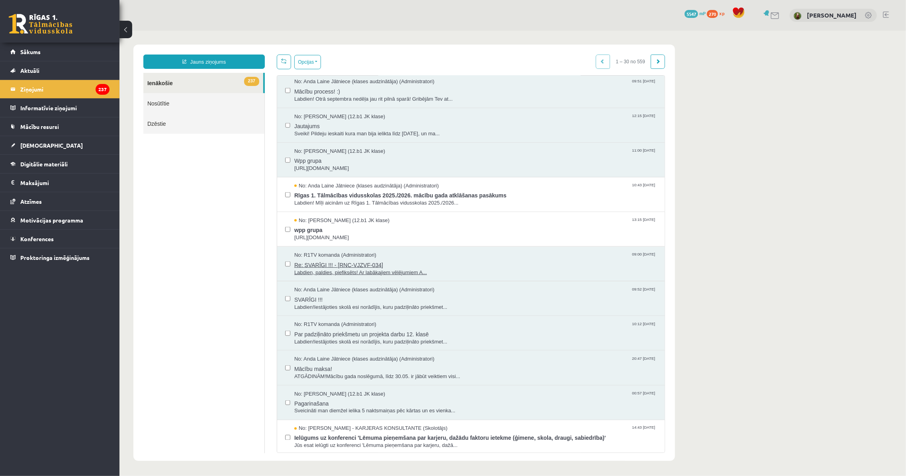
click at [330, 270] on span "Labdien, paldies, piefiksēts! Ar labākajiem vēlējumiem A..." at bounding box center [475, 273] width 362 height 8
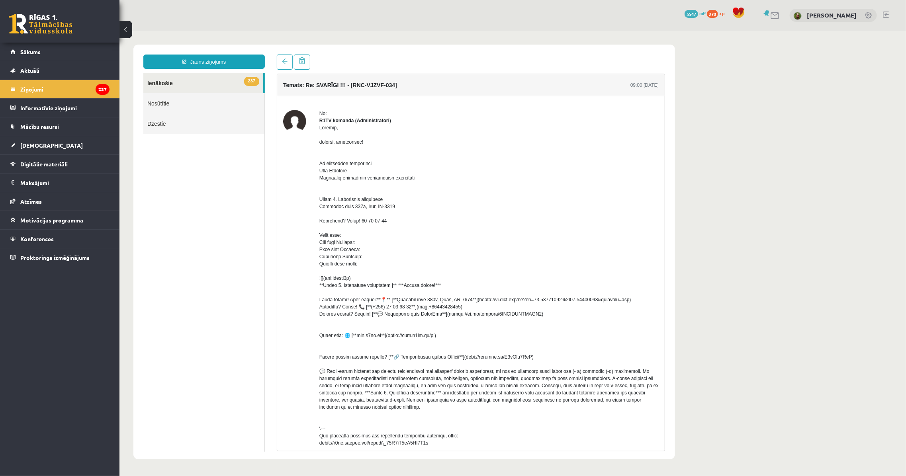
scroll to position [0, 0]
click at [282, 63] on span at bounding box center [284, 61] width 6 height 6
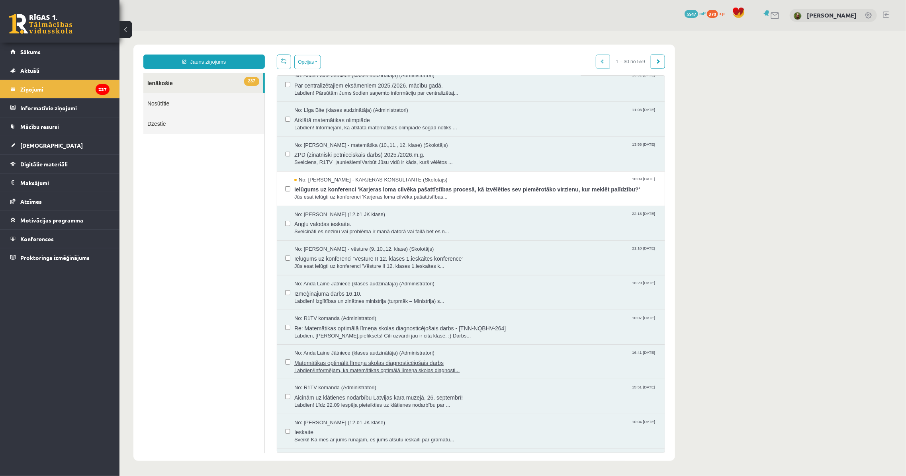
scroll to position [72, 0]
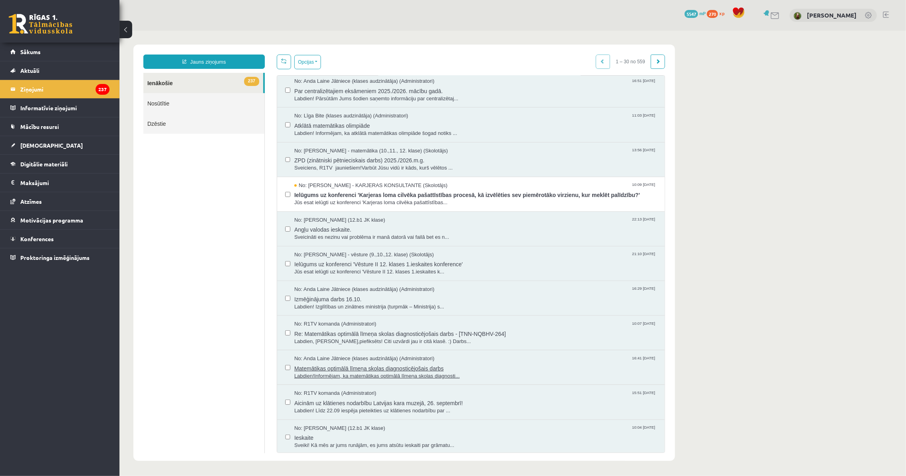
click at [325, 373] on span "Labdien!Informējam, ka matemātikas optimālā līmeņa skolas diagnosti..." at bounding box center [475, 376] width 362 height 8
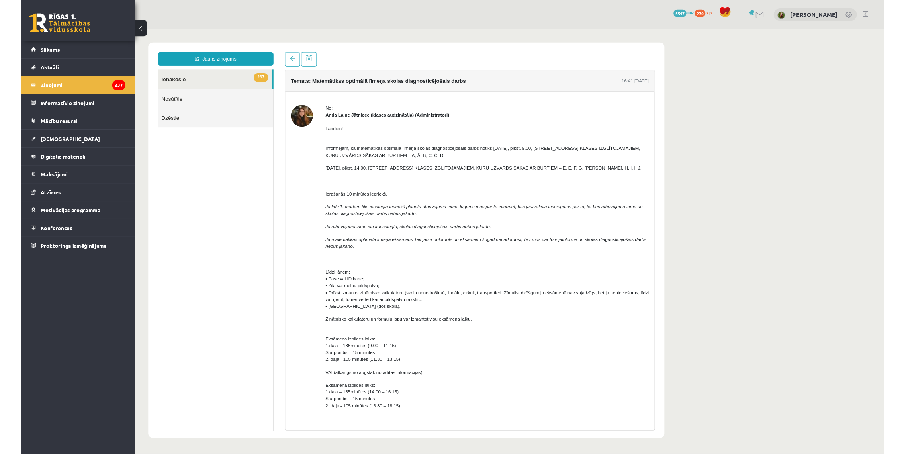
scroll to position [0, 0]
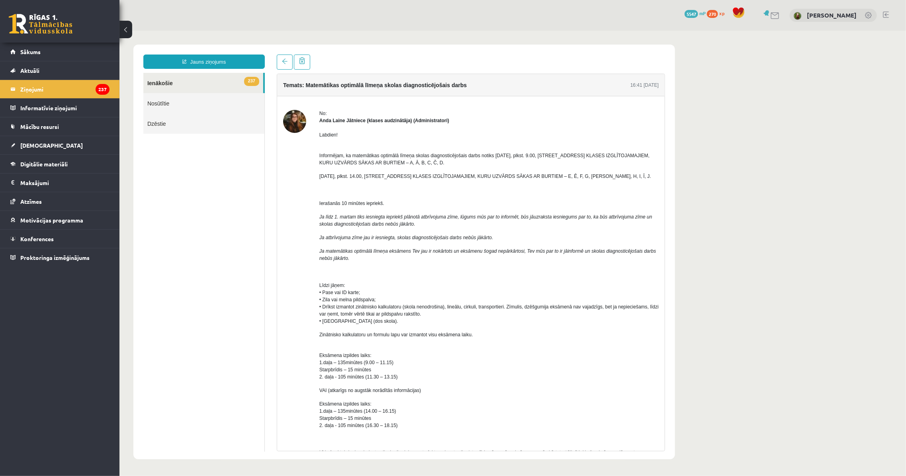
click at [455, 148] on p "Informējam, ka matemātikas optimālā līmeņa skolas diagnosticējošais darbs notik…" at bounding box center [488, 155] width 339 height 21
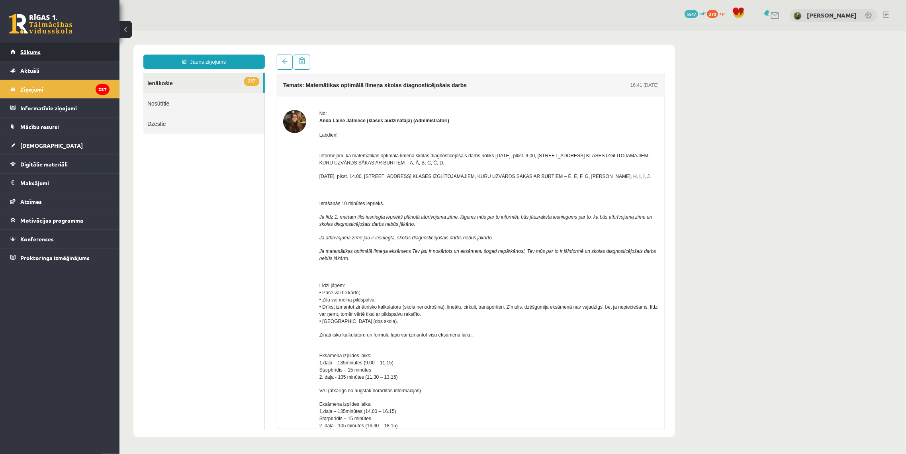
click at [36, 51] on span "Sākums" at bounding box center [30, 51] width 20 height 7
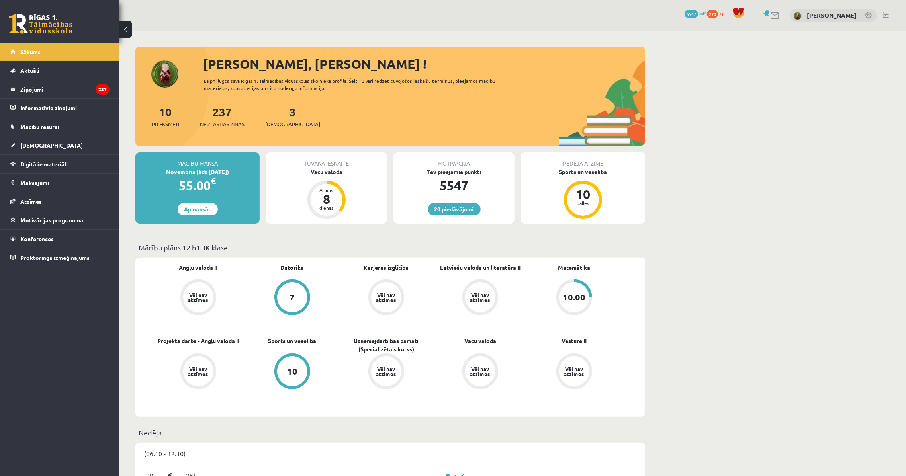
click at [448, 202] on div "Motivācija Tev pieejamie punkti 5547 20 piedāvājumi" at bounding box center [453, 187] width 121 height 71
click at [450, 207] on link "20 piedāvājumi" at bounding box center [454, 209] width 53 height 12
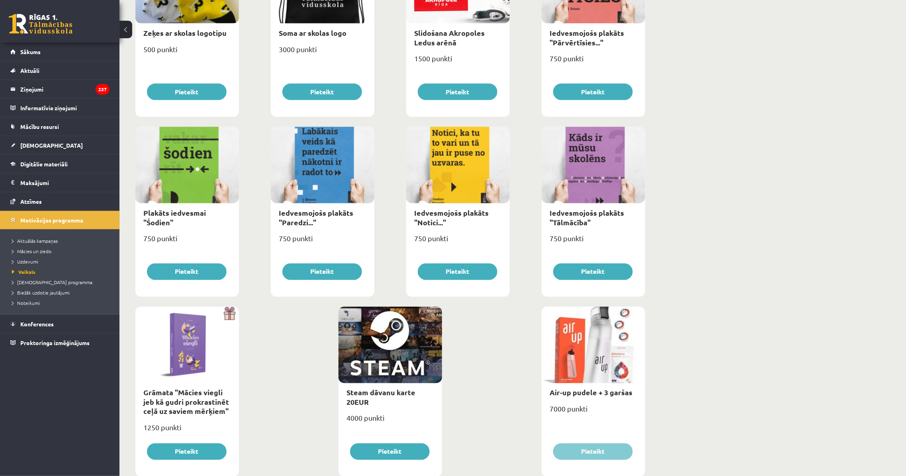
scroll to position [747, 0]
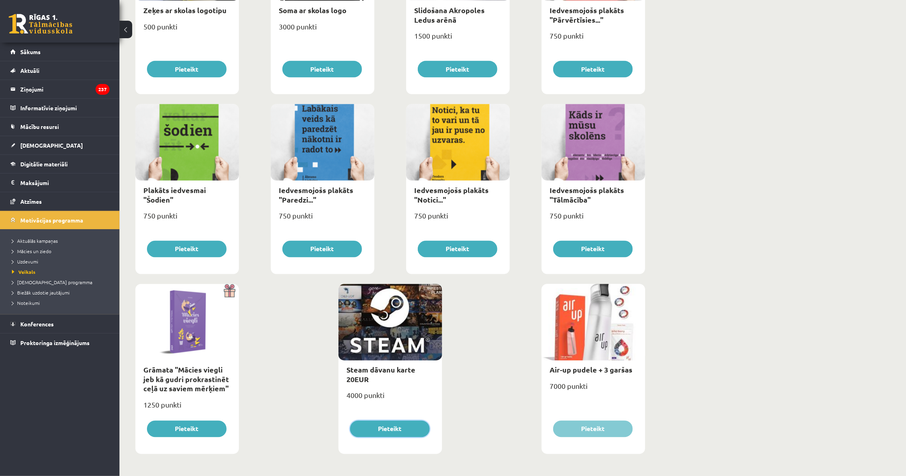
click at [410, 430] on button "Pieteikt" at bounding box center [390, 429] width 80 height 17
type input "*"
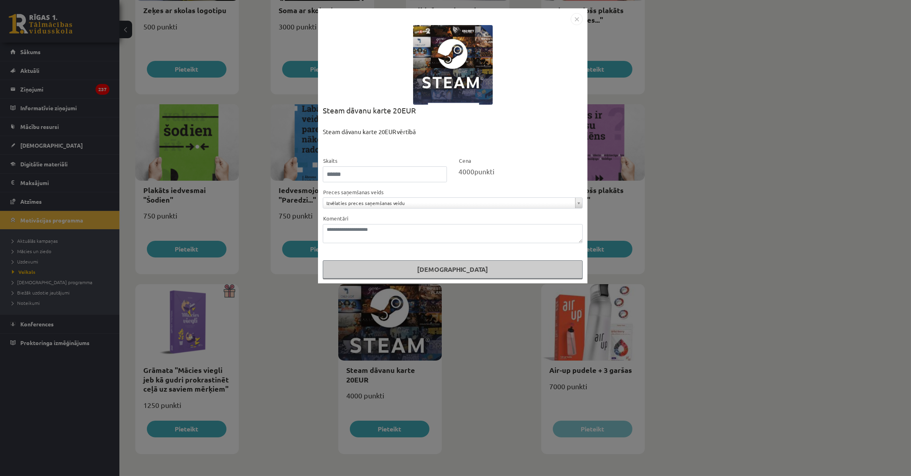
click at [574, 20] on img "Close" at bounding box center [577, 19] width 12 height 12
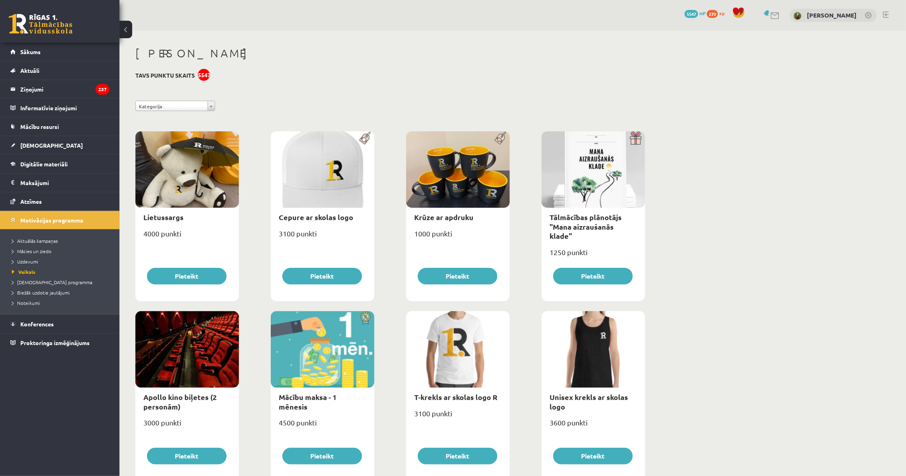
scroll to position [0, 0]
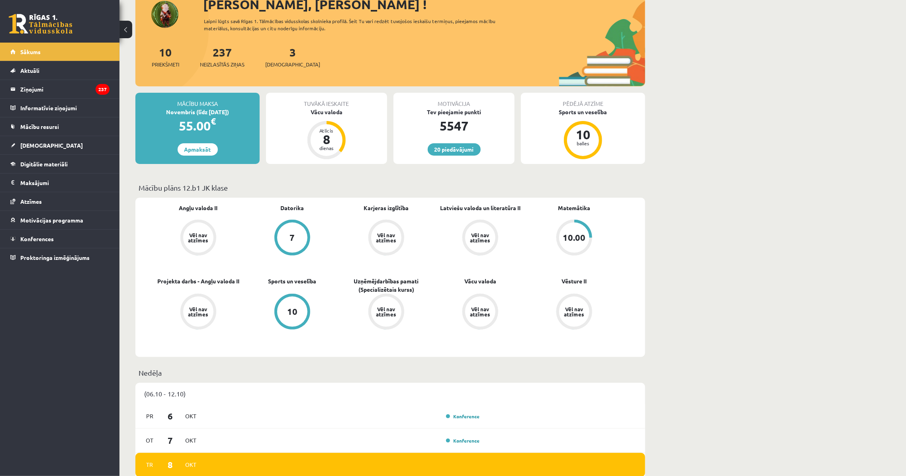
scroll to position [108, 0]
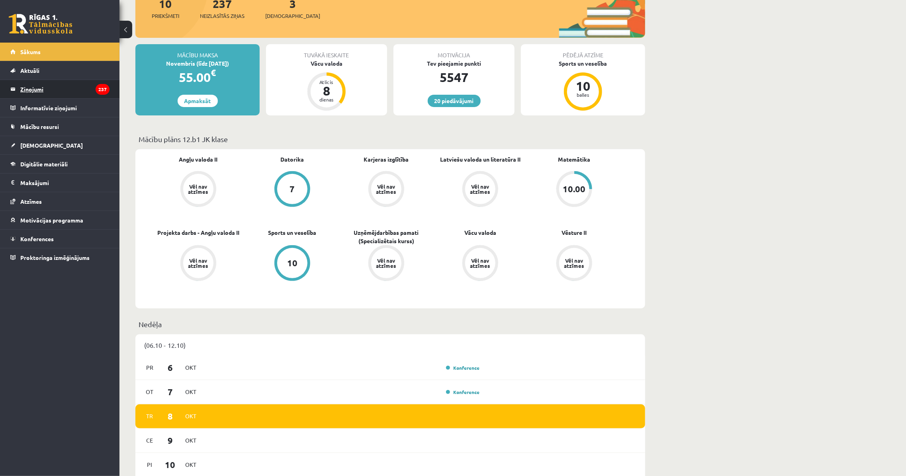
click at [67, 90] on legend "Ziņojumi 237" at bounding box center [64, 89] width 89 height 18
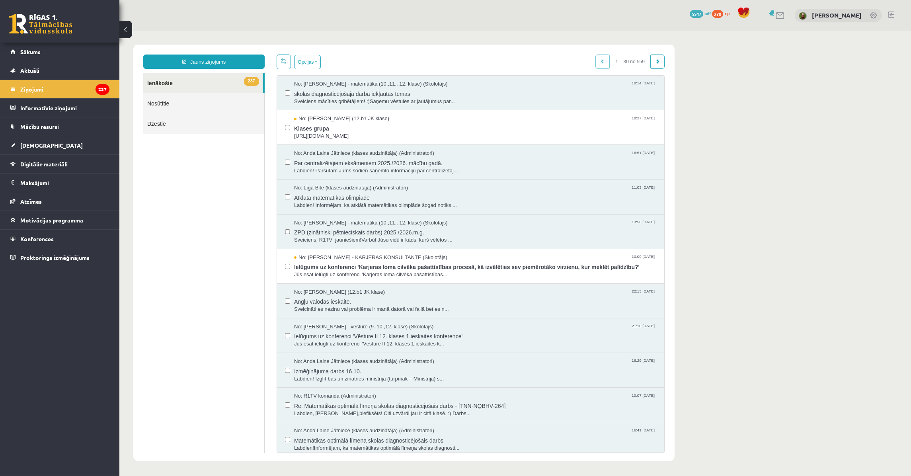
click at [731, 164] on body "Jauns ziņojums 237 Ienākošie Nosūtītie Dzēstie *** ********* ********* ******* …" at bounding box center [515, 253] width 792 height 444
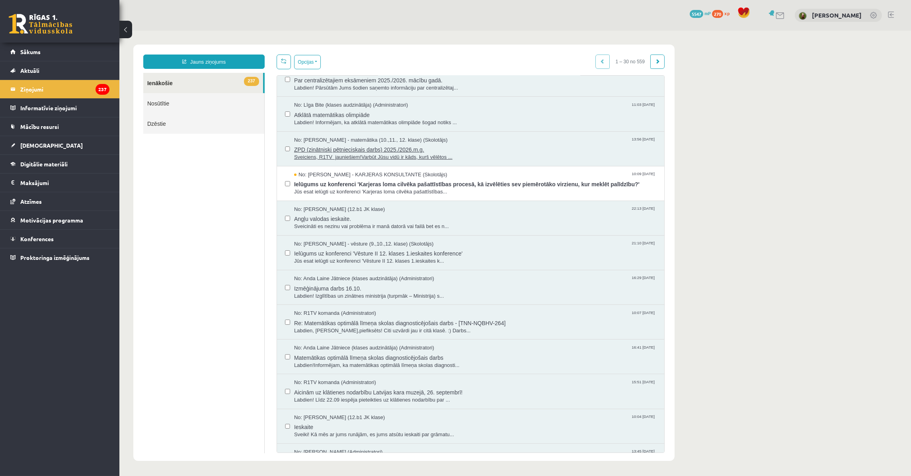
scroll to position [108, 0]
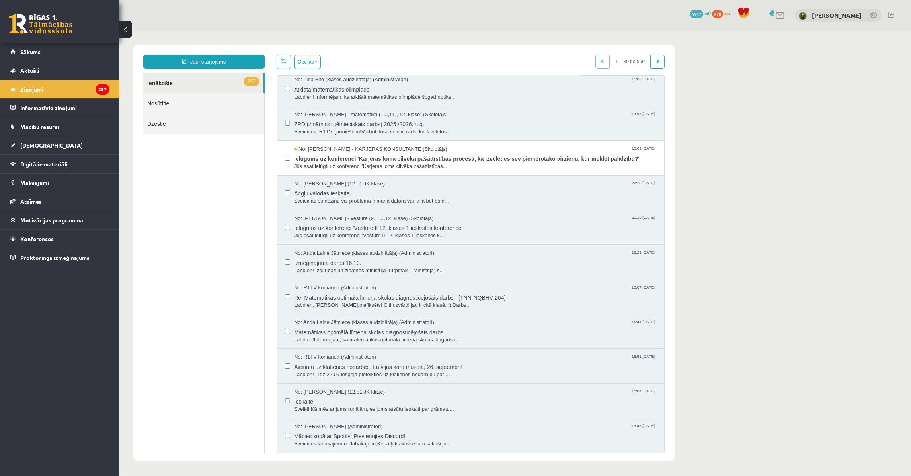
click at [332, 339] on span "Labdien!Informējam, ka matemātikas optimālā līmeņa skolas diagnosti..." at bounding box center [475, 340] width 362 height 8
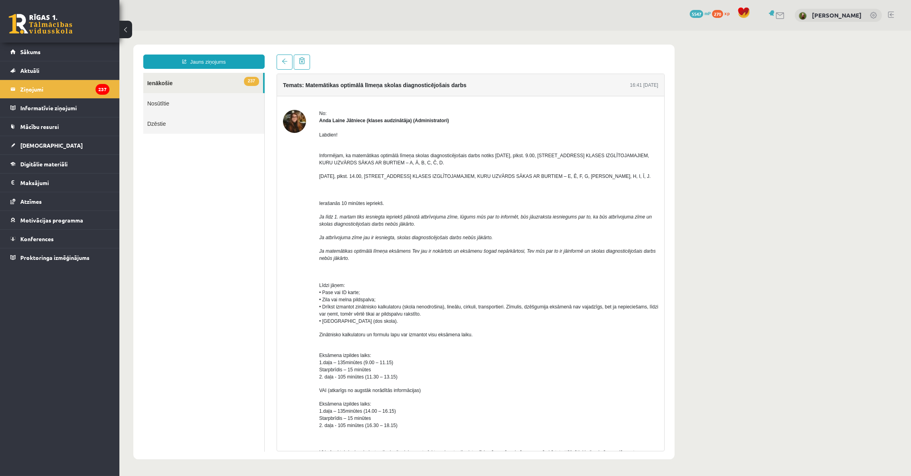
scroll to position [0, 0]
